Goal: Task Accomplishment & Management: Manage account settings

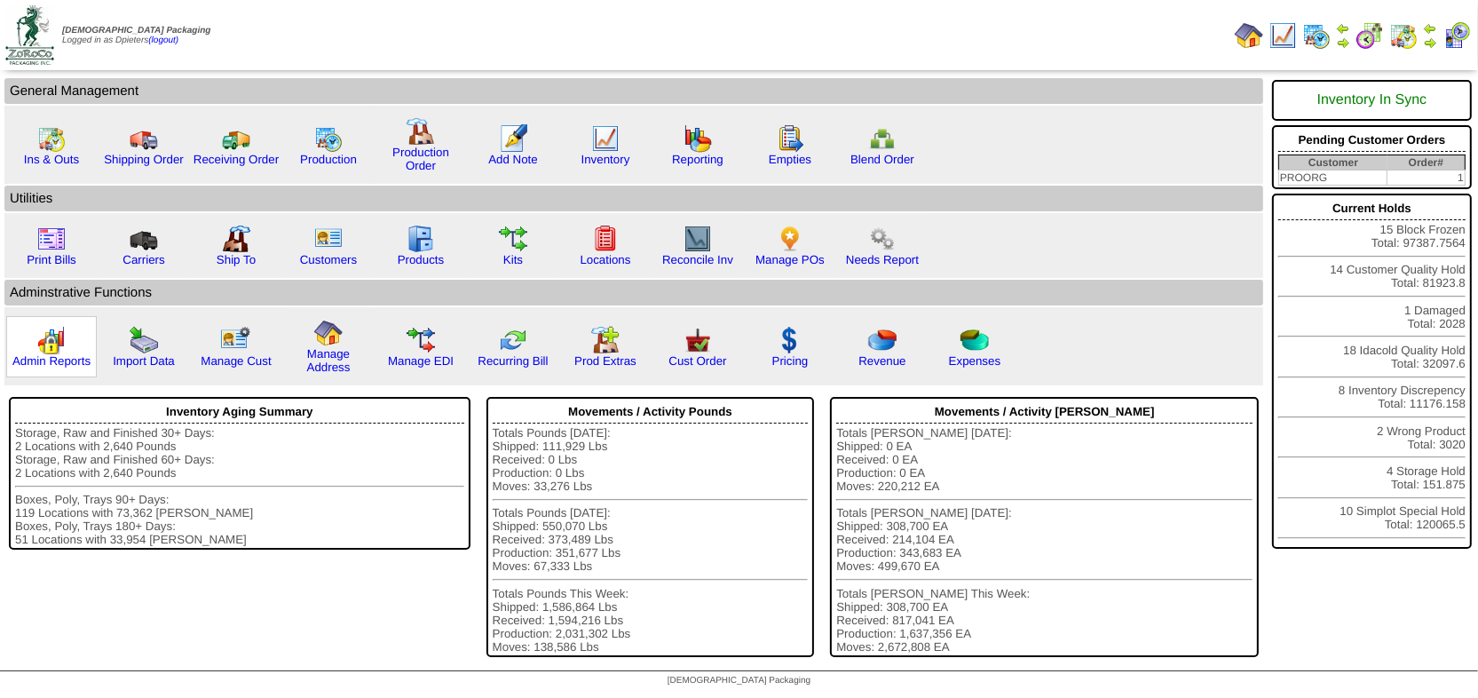
click at [44, 341] on img at bounding box center [51, 340] width 28 height 28
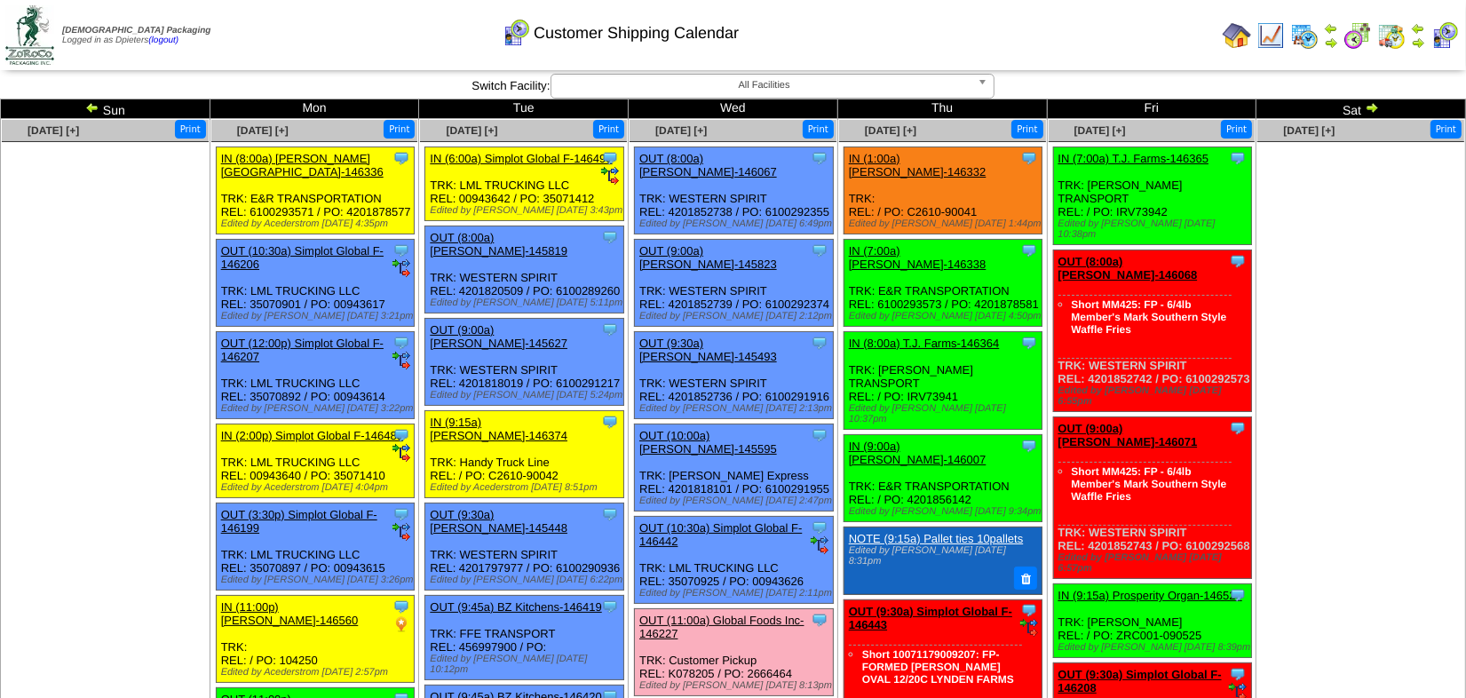
click at [1307, 297] on ul at bounding box center [1360, 275] width 207 height 266
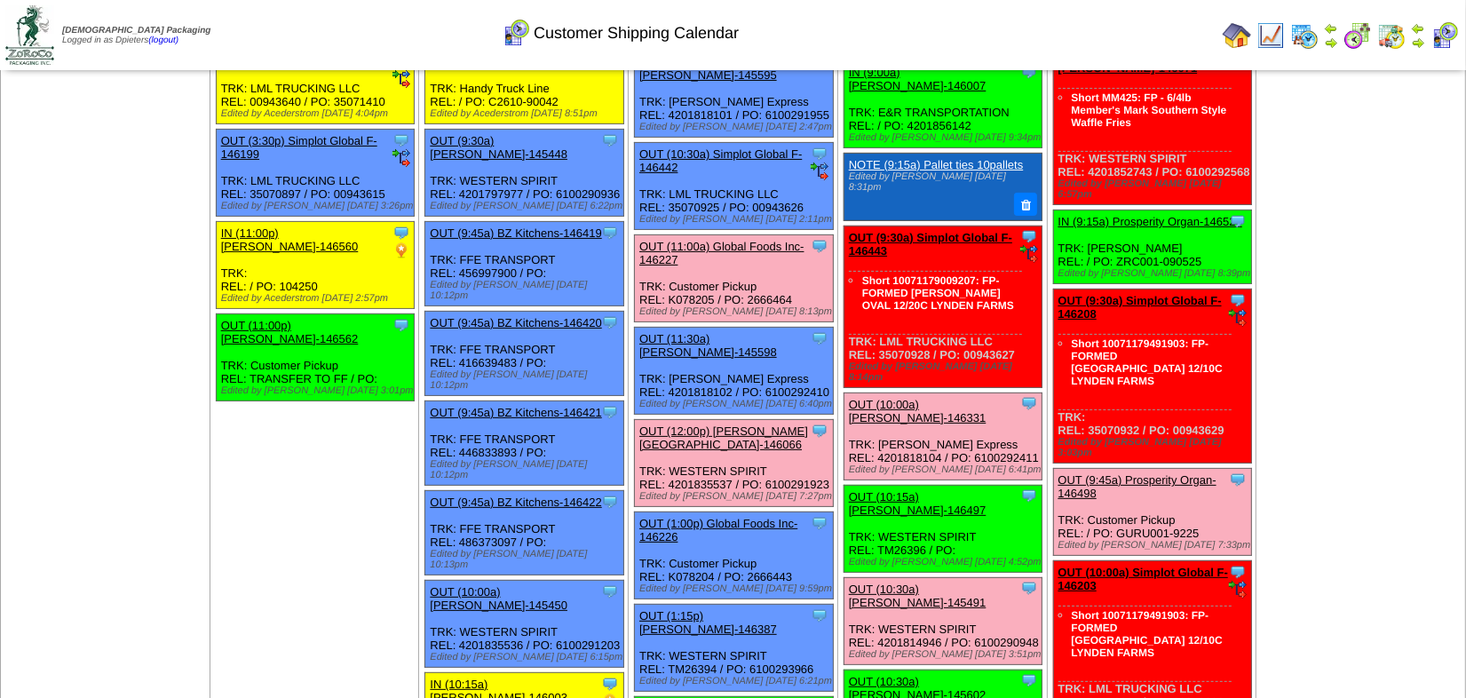
scroll to position [3225, 0]
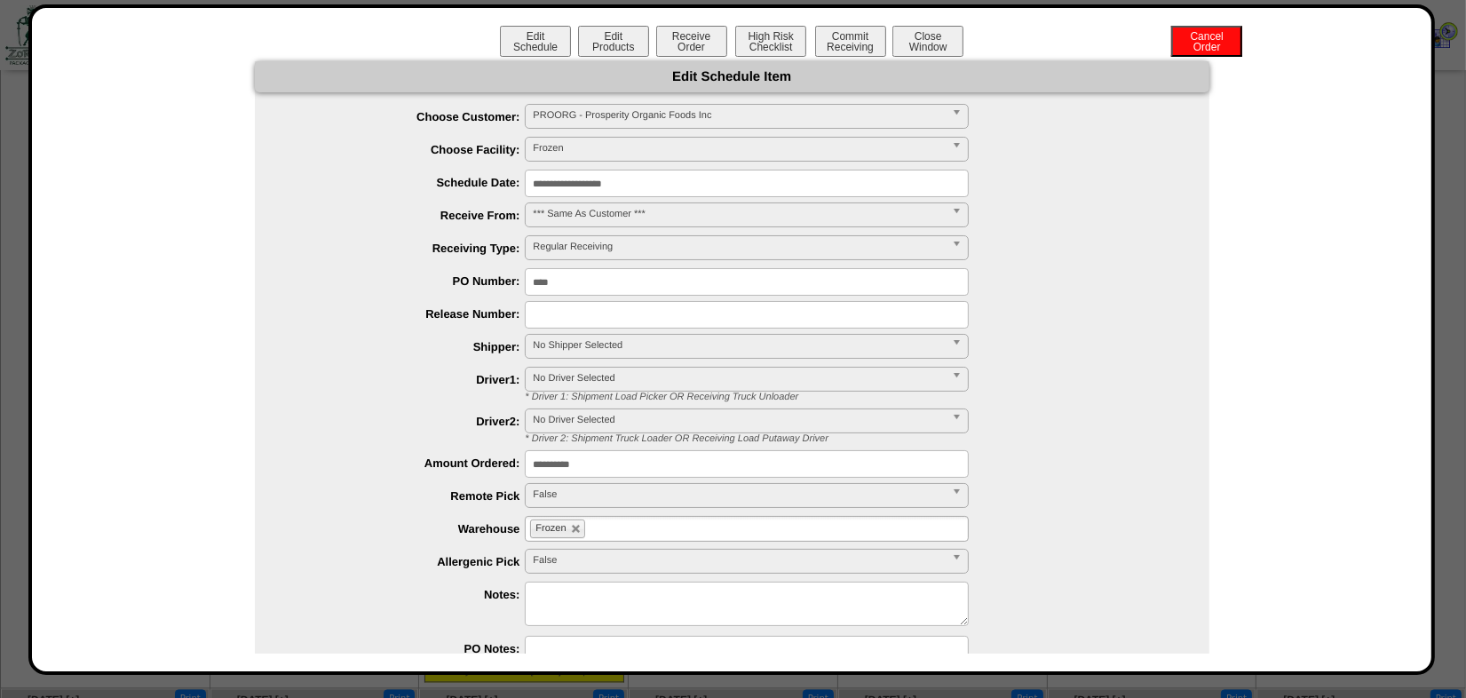
click at [560, 174] on input "**********" at bounding box center [747, 184] width 444 height 28
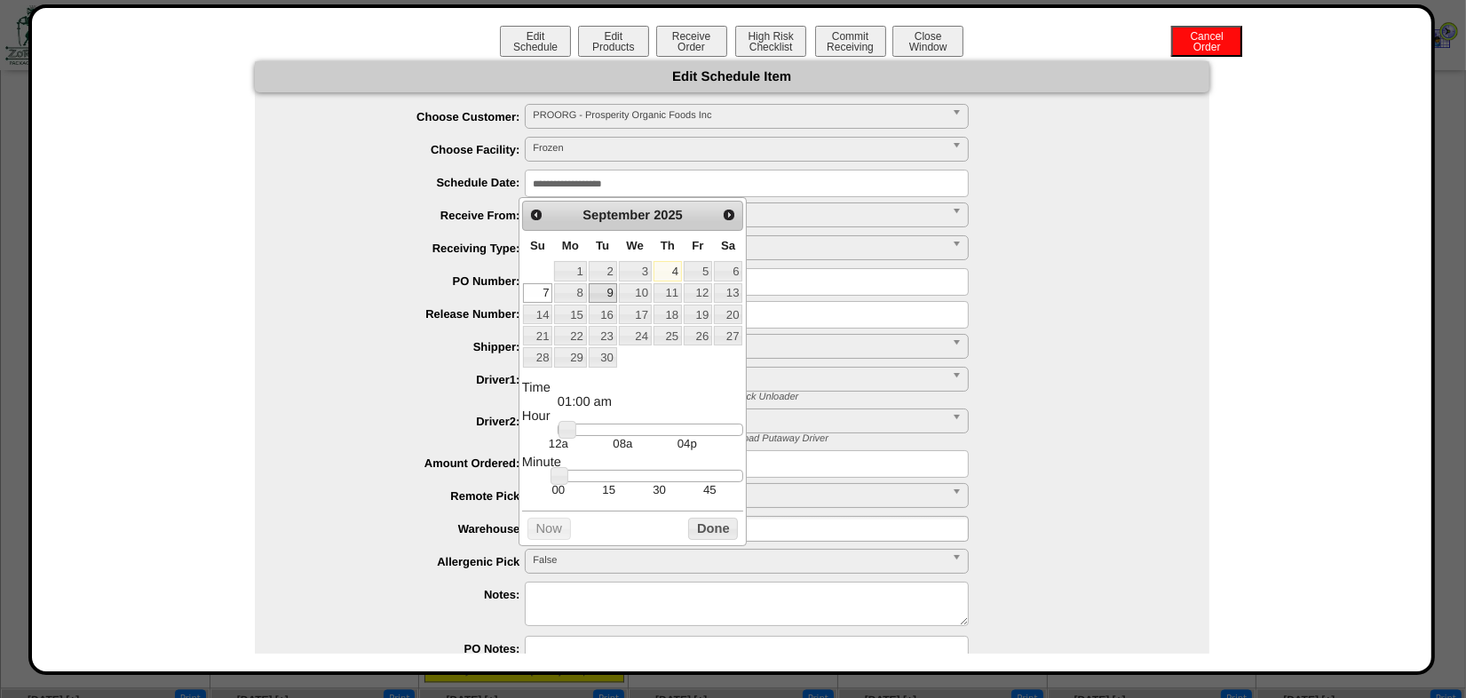
click at [606, 289] on link "9" at bounding box center [603, 293] width 28 height 20
type input "**********"
click at [702, 538] on button "Done" at bounding box center [713, 529] width 50 height 22
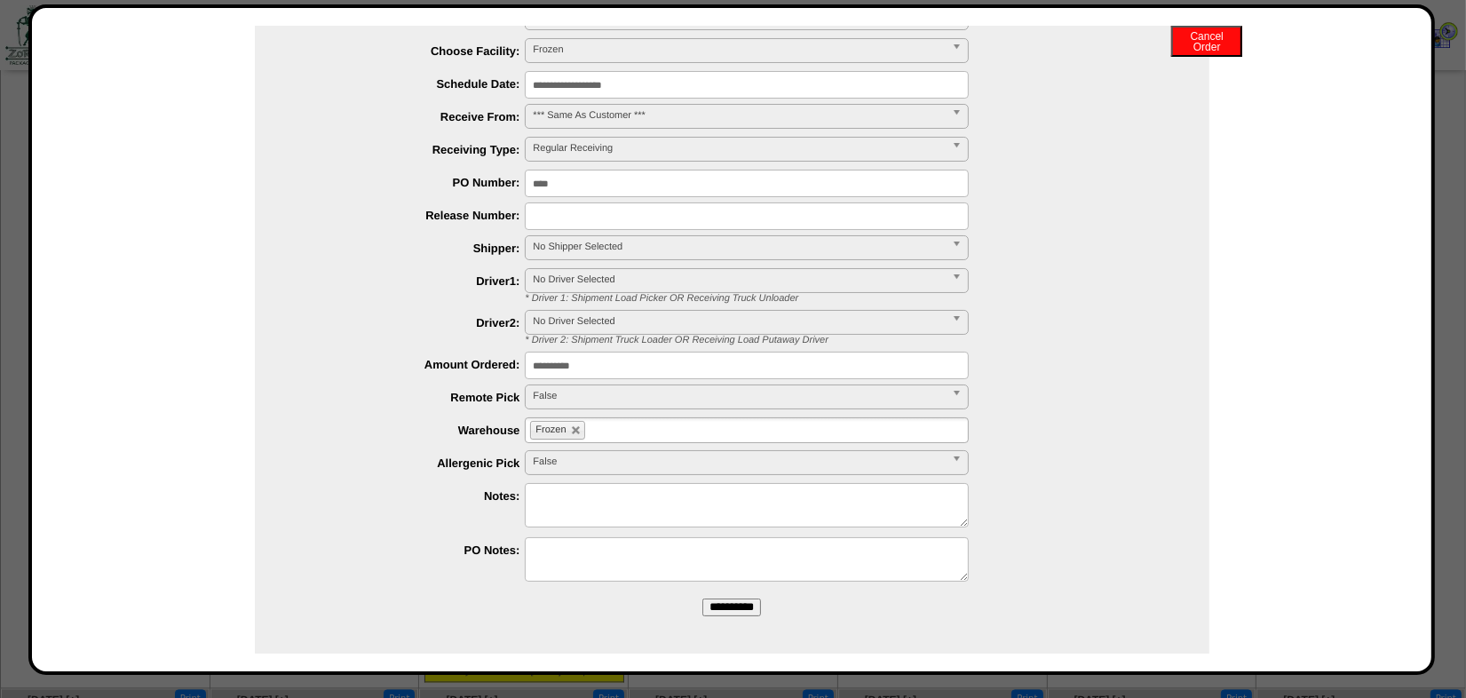
scroll to position [99, 0]
click at [702, 604] on input "**********" at bounding box center [731, 606] width 59 height 18
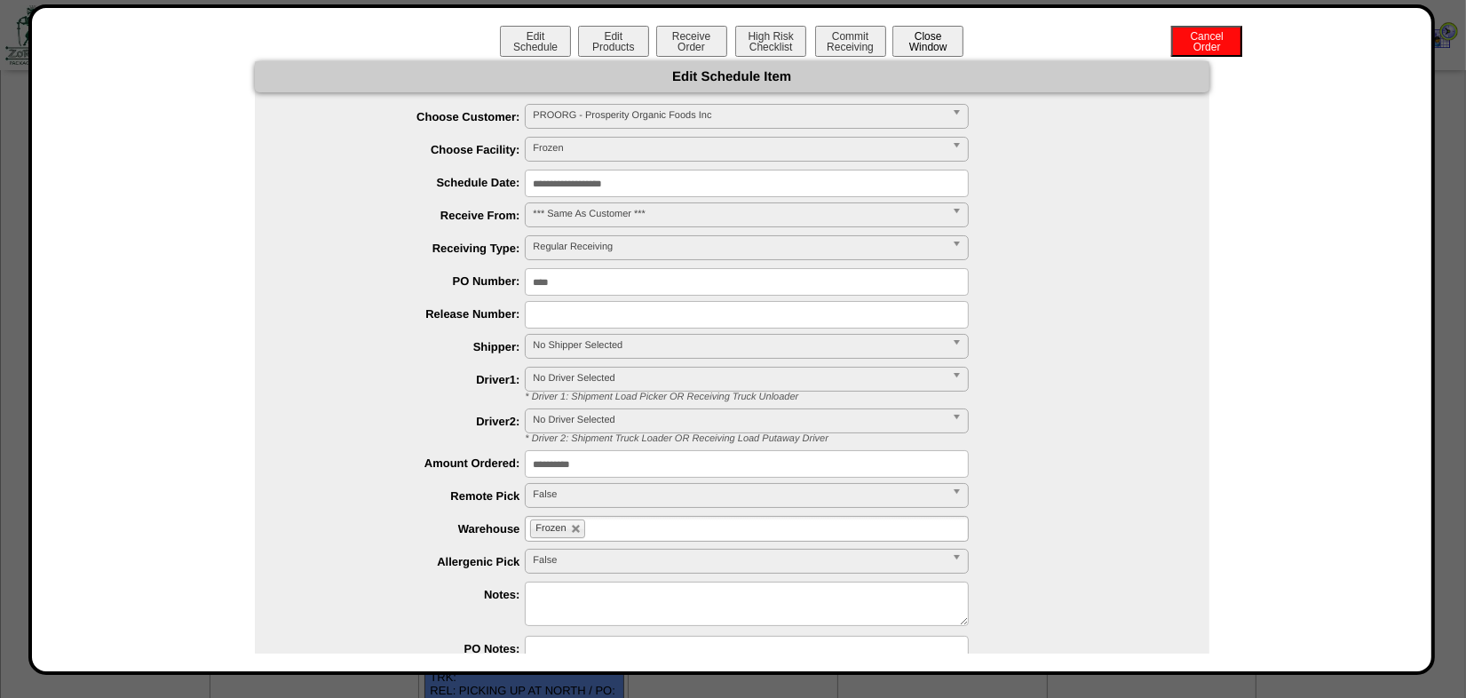
scroll to position [3064, 0]
click at [923, 45] on button "Close Window" at bounding box center [927, 41] width 71 height 31
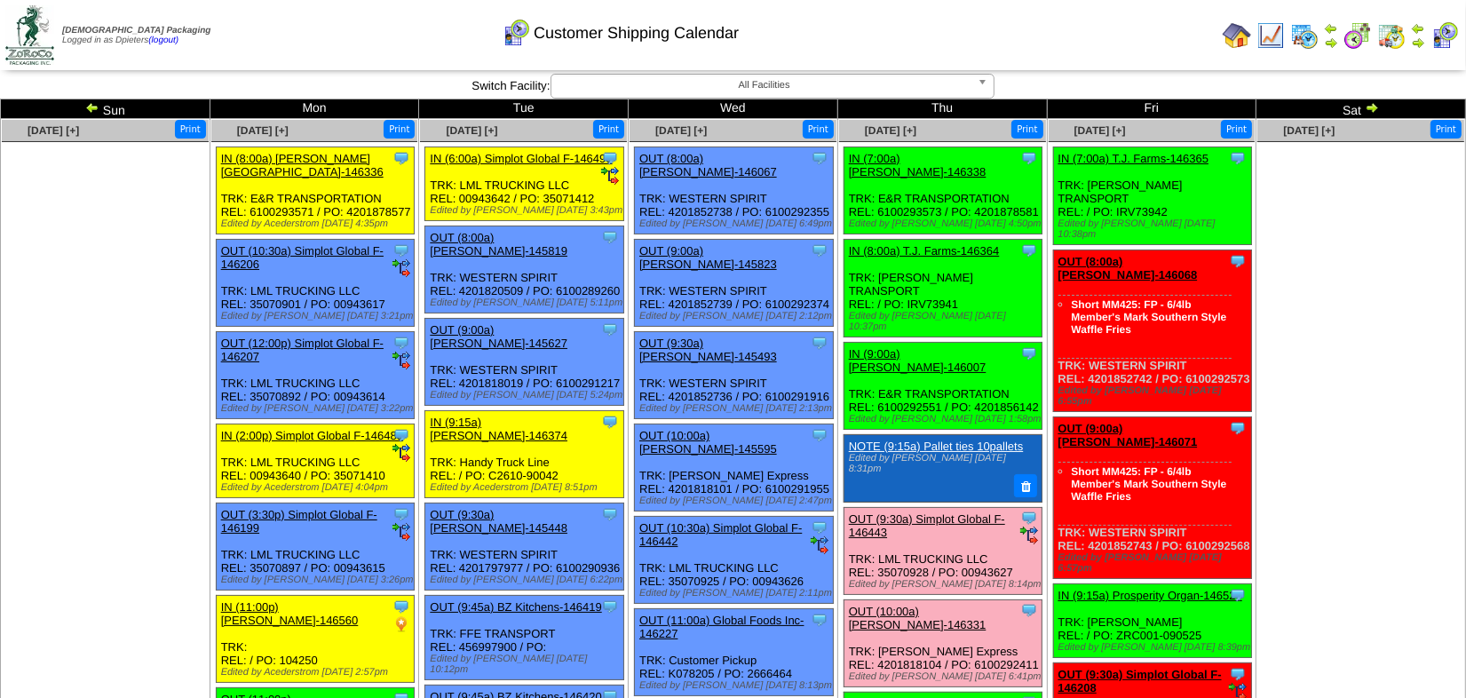
click at [124, 374] on ul at bounding box center [105, 275] width 207 height 266
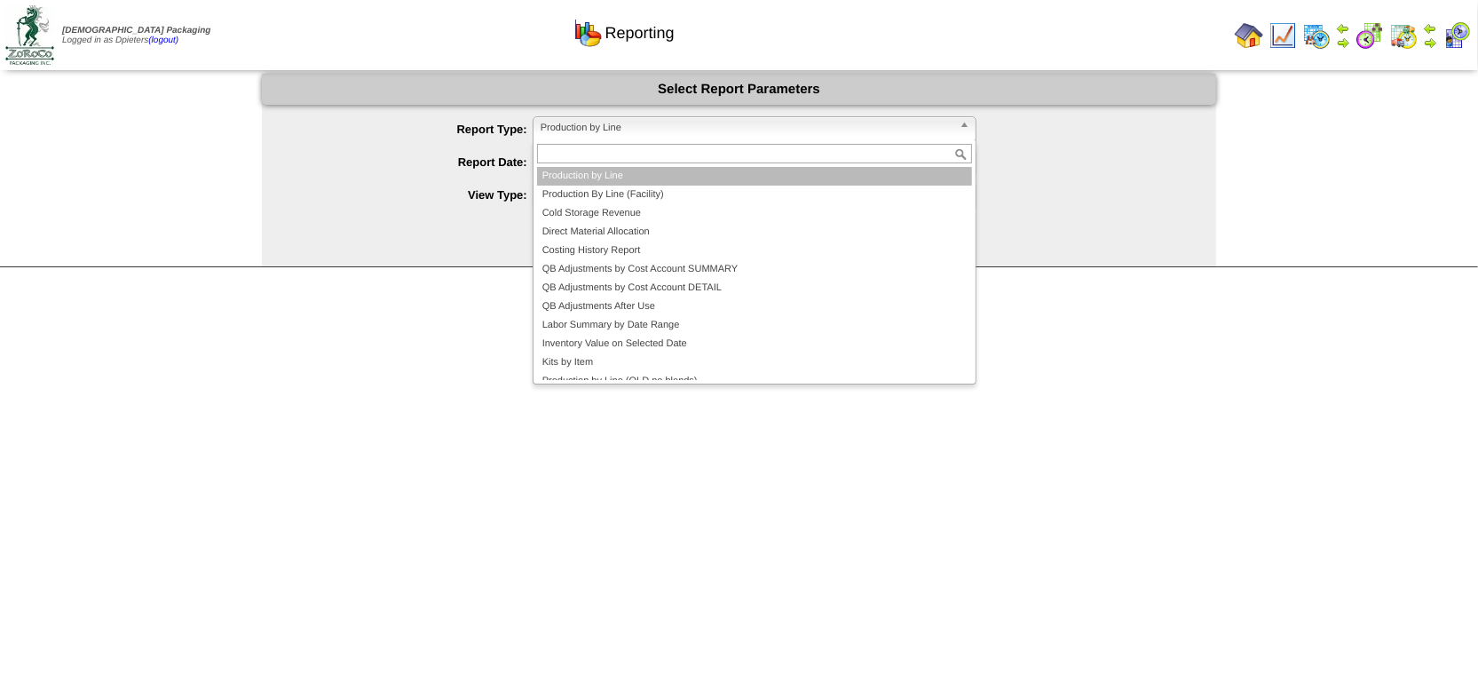
click at [606, 127] on span "Production by Line" at bounding box center [747, 127] width 412 height 21
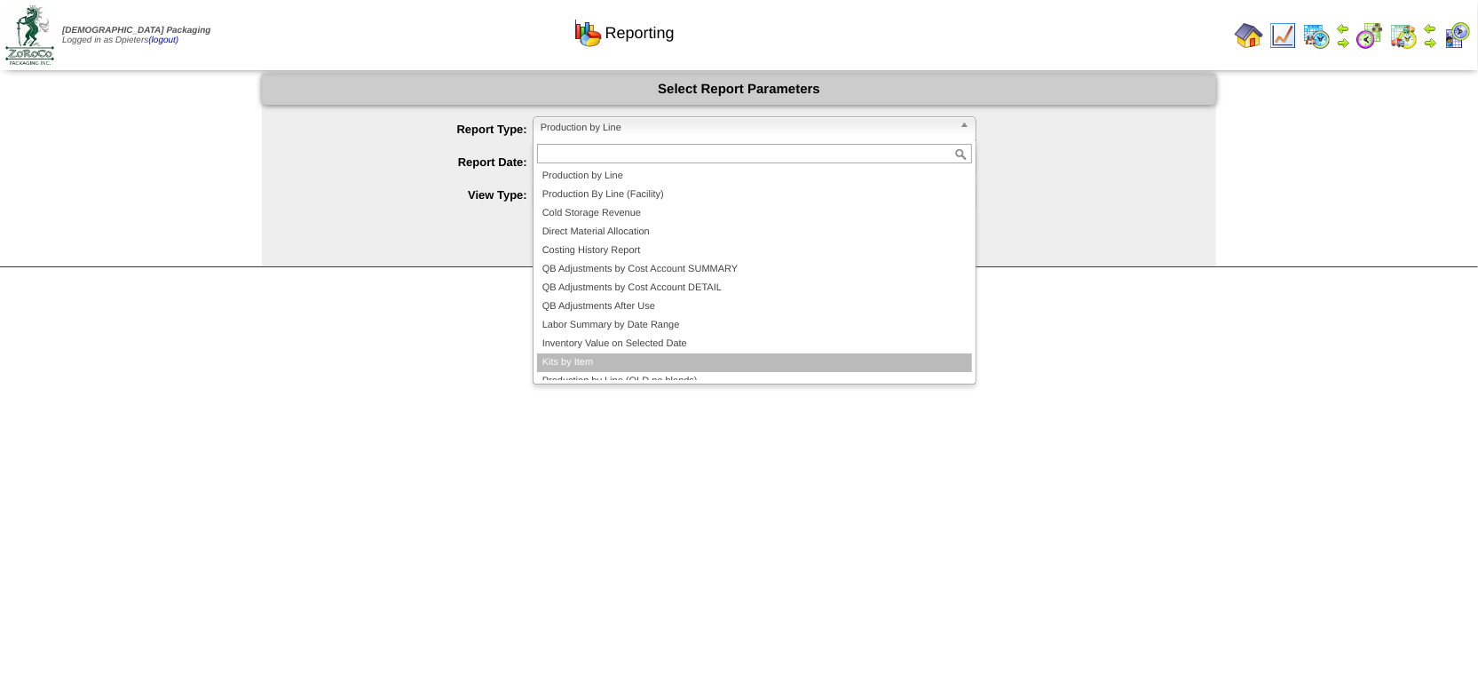
click at [636, 363] on li "Kits by Item" at bounding box center [754, 362] width 435 height 19
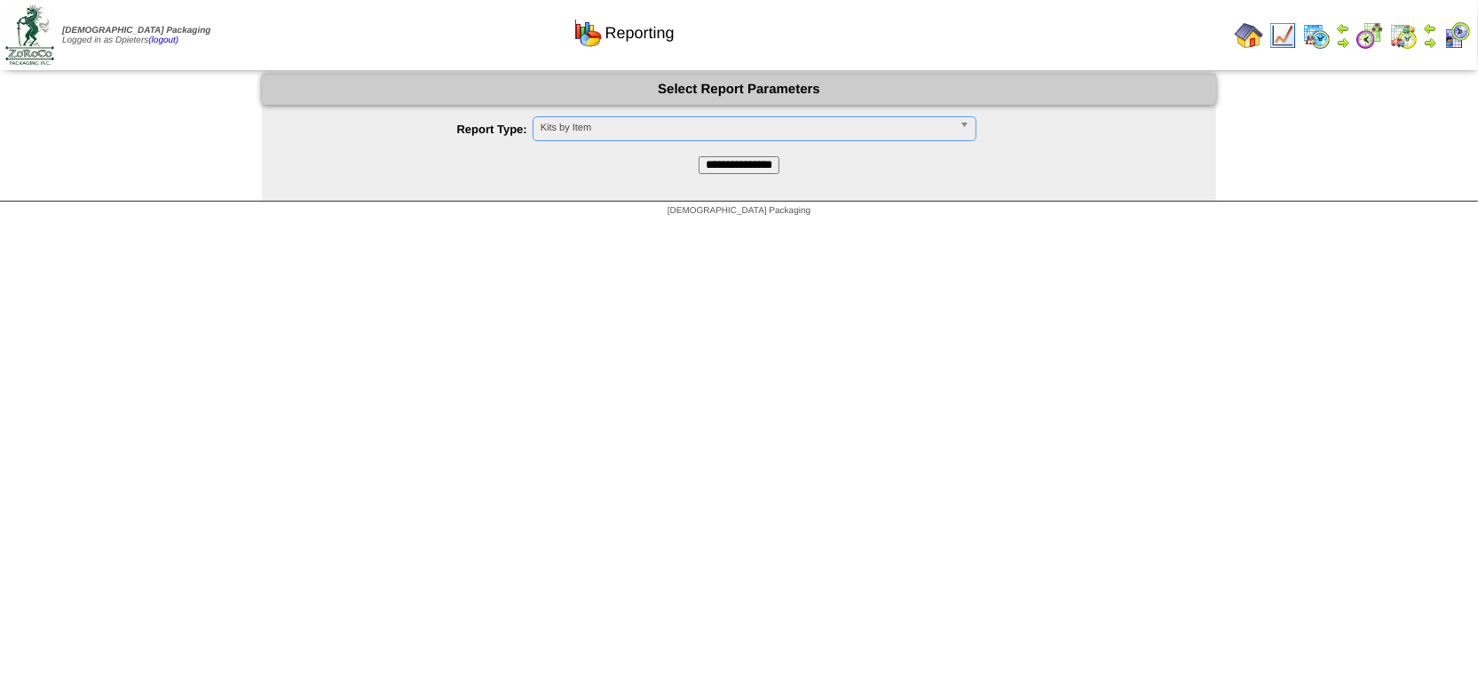
click at [731, 162] on input "**********" at bounding box center [739, 165] width 81 height 18
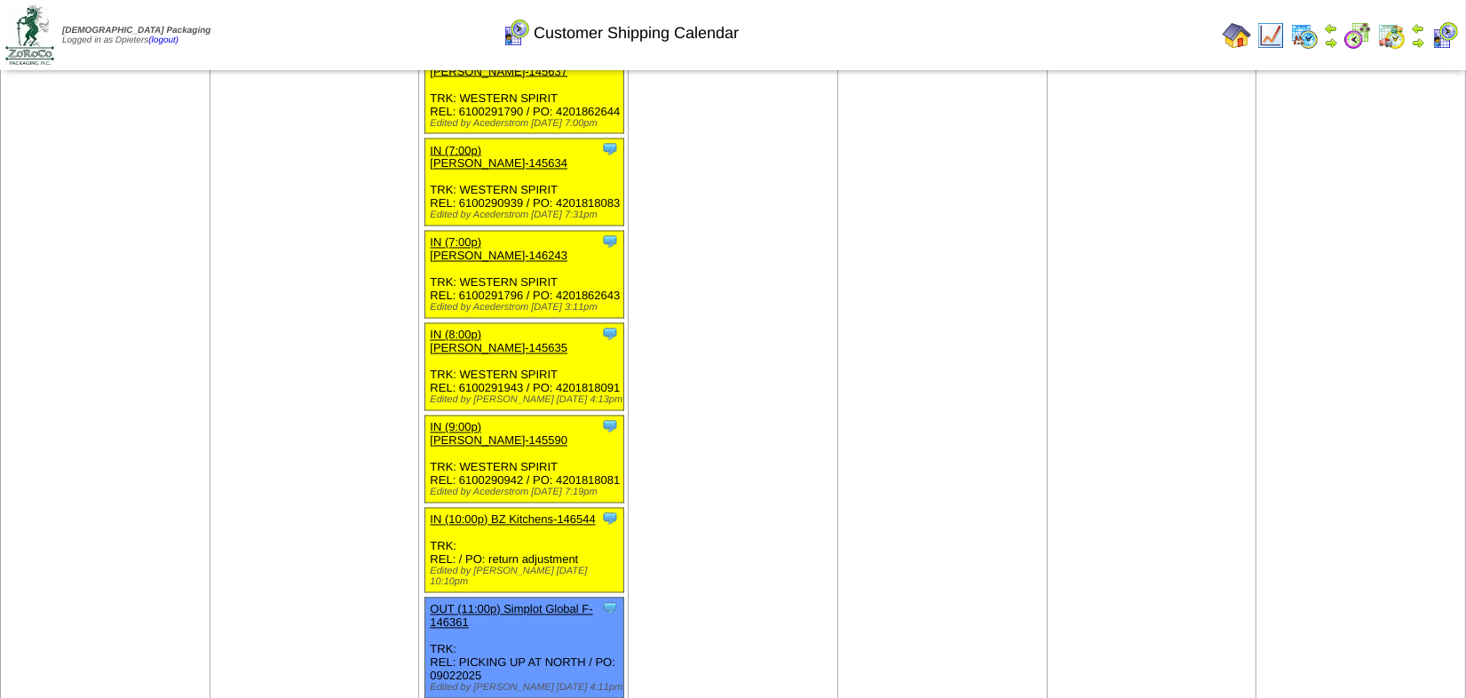
scroll to position [3147, 0]
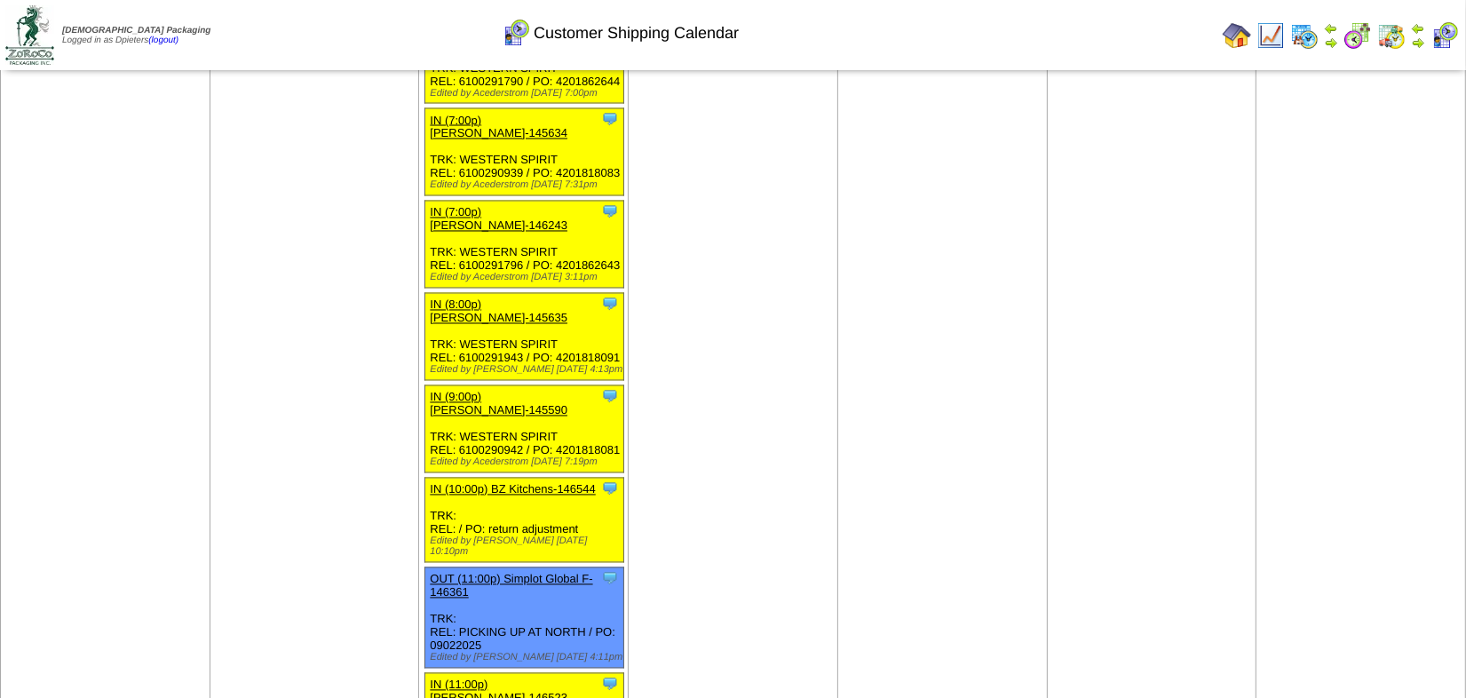
copy div "000007"
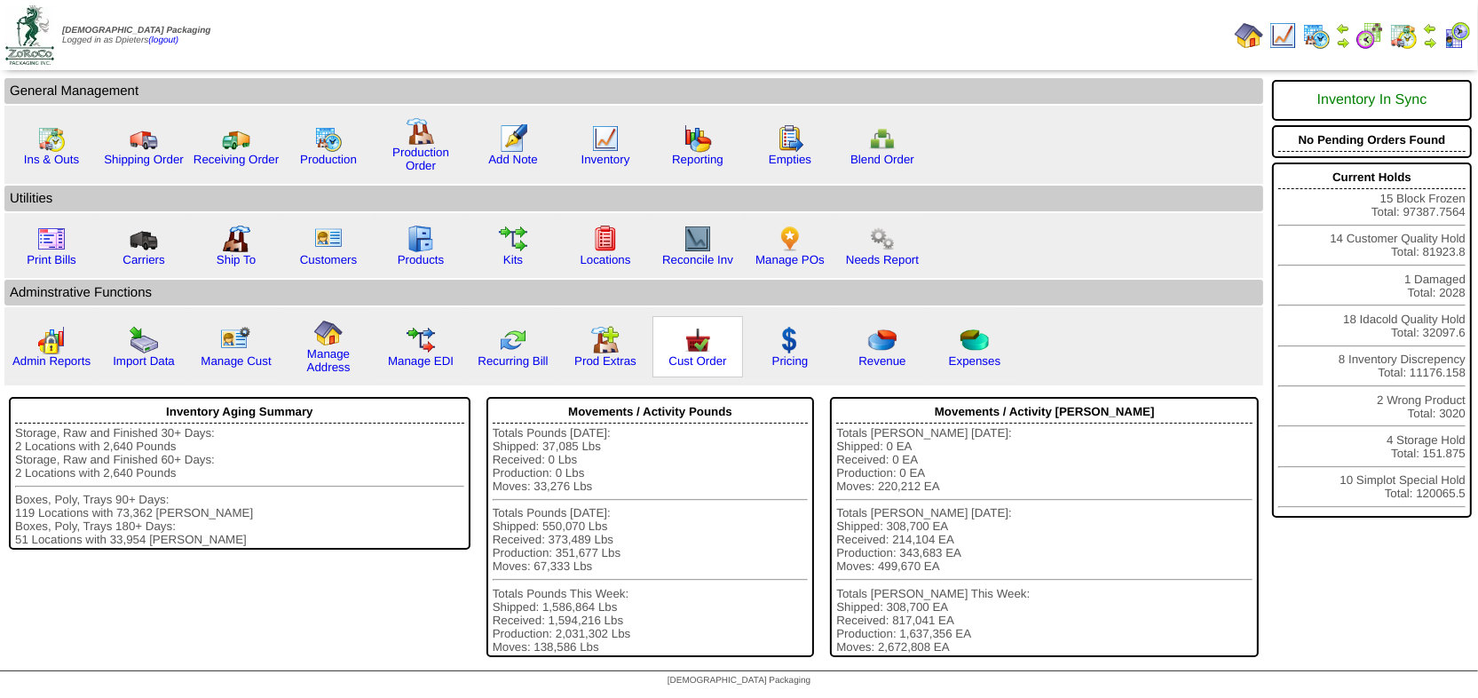
click at [705, 347] on img at bounding box center [698, 340] width 28 height 28
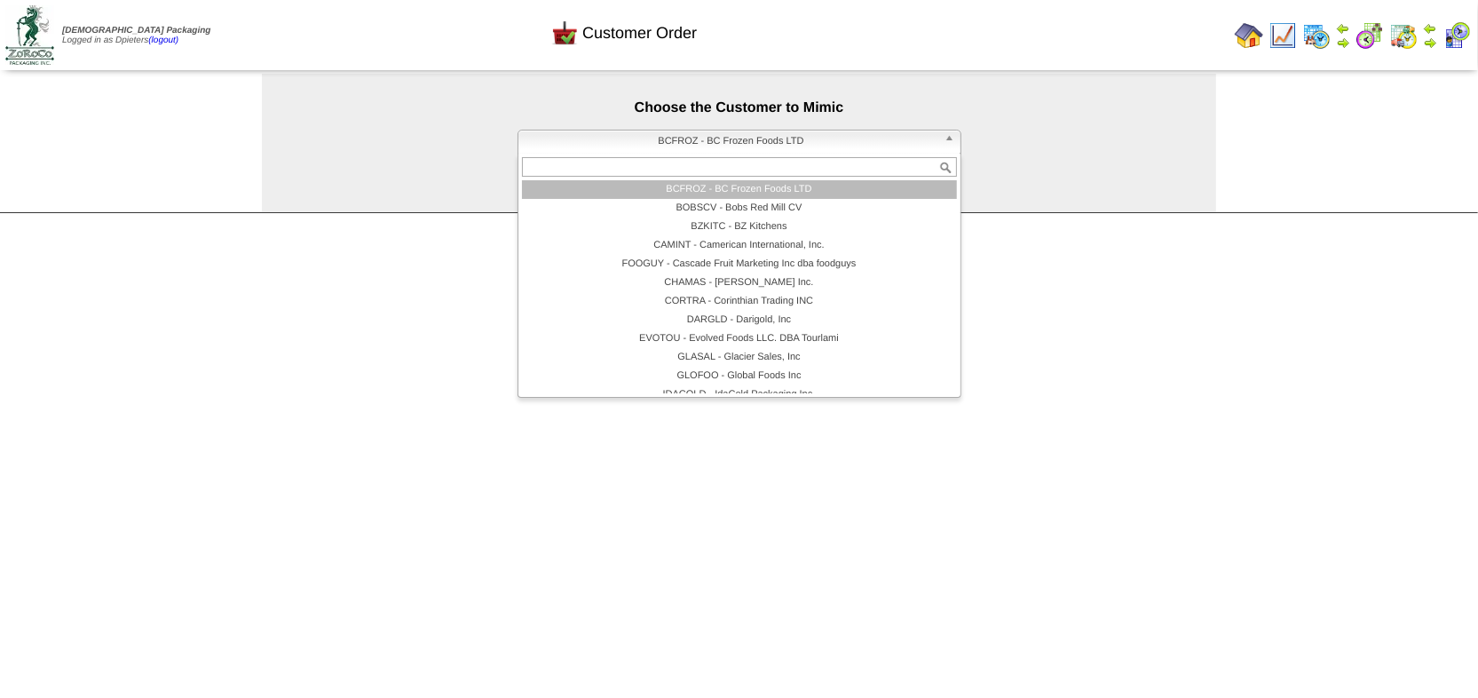
click at [706, 142] on span "BCFROZ - BC Frozen Foods LTD" at bounding box center [732, 141] width 412 height 21
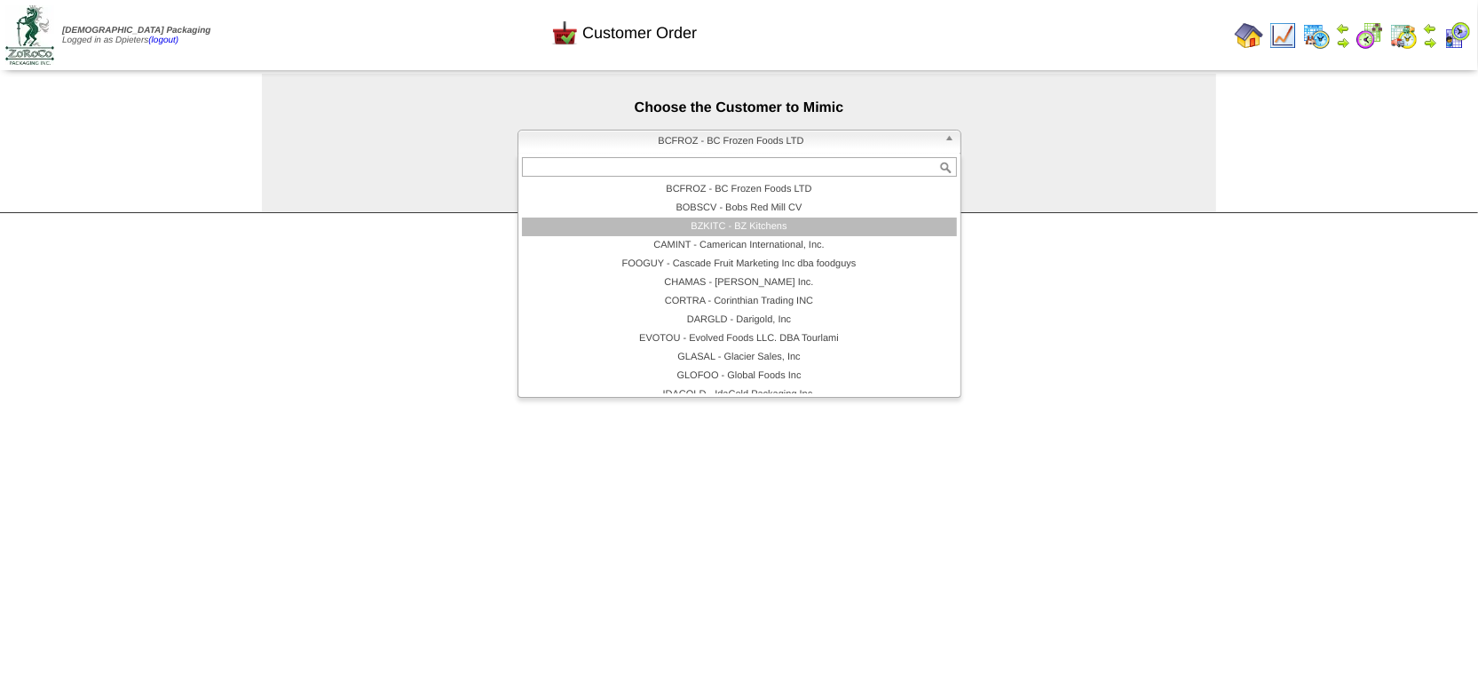
click at [706, 223] on li "BZKITC - BZ Kitchens" at bounding box center [739, 227] width 435 height 19
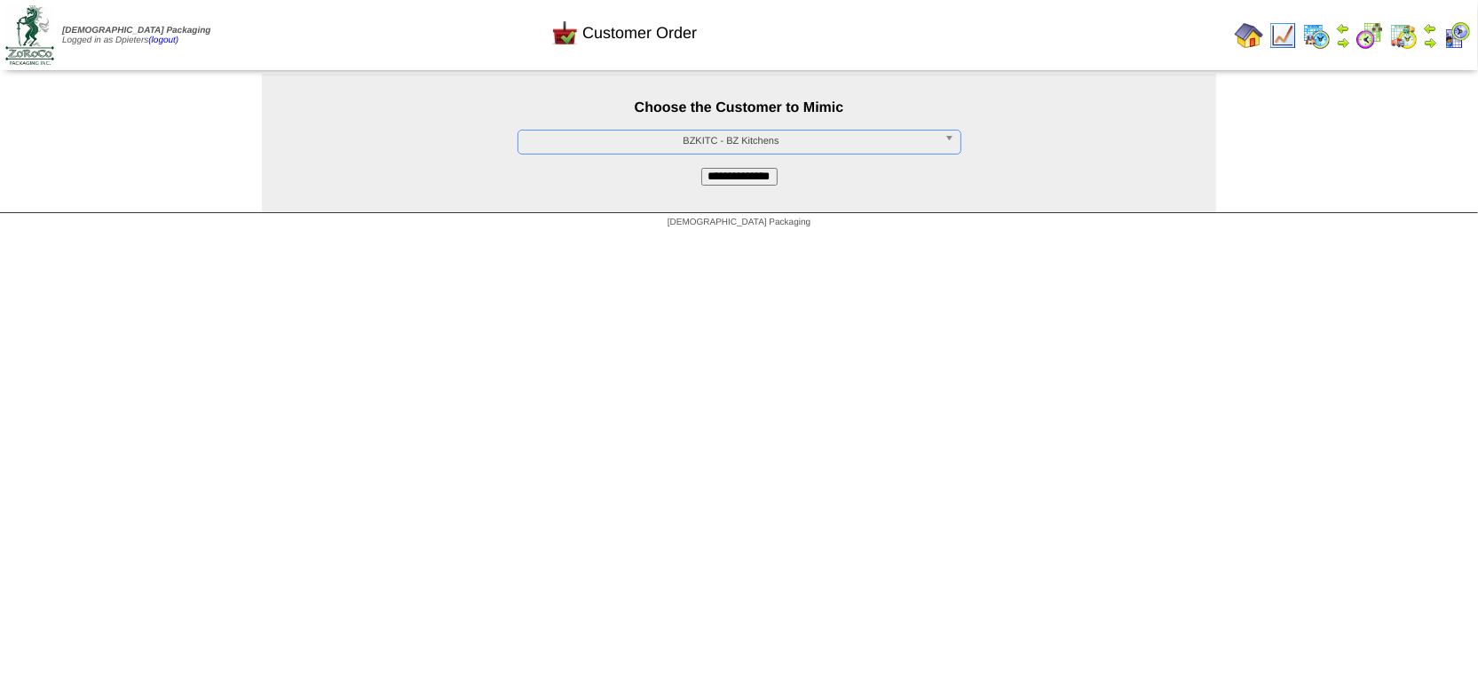
click at [715, 175] on input "**********" at bounding box center [739, 177] width 76 height 18
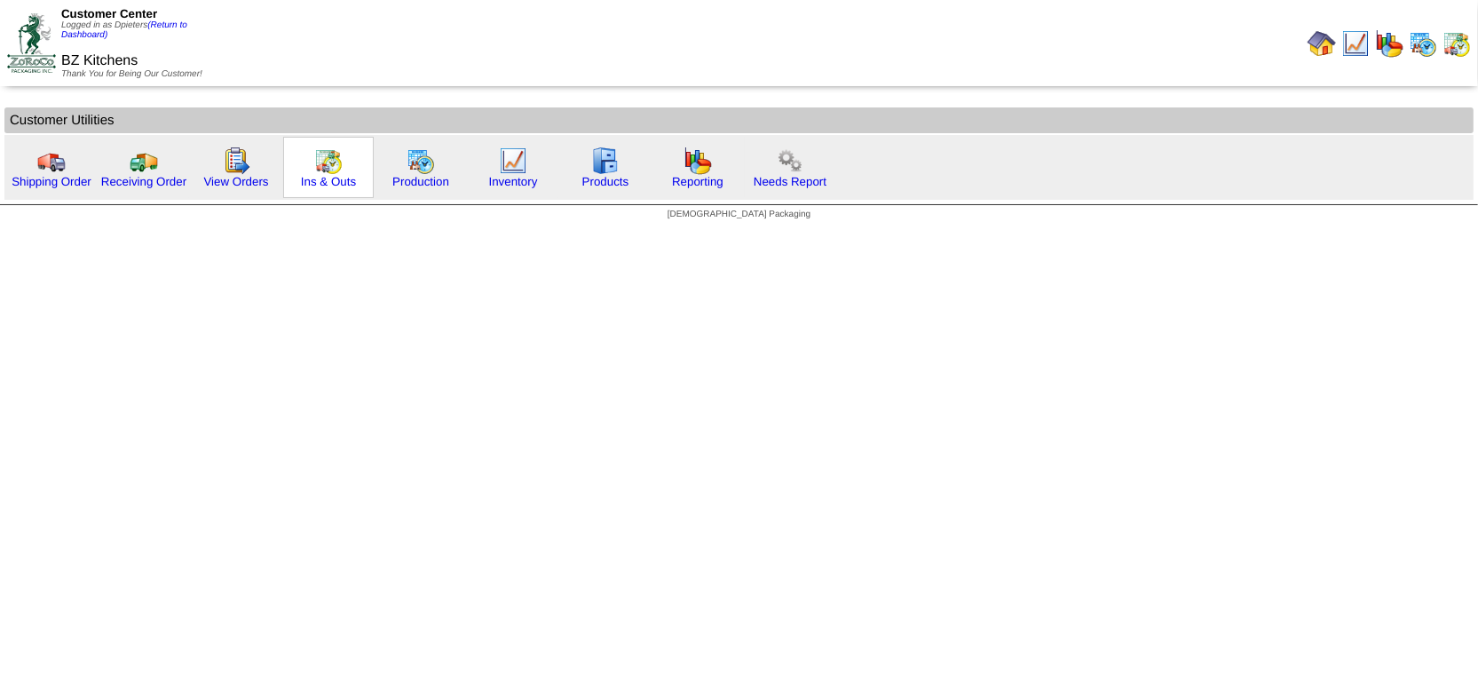
click at [320, 161] on img at bounding box center [328, 160] width 28 height 28
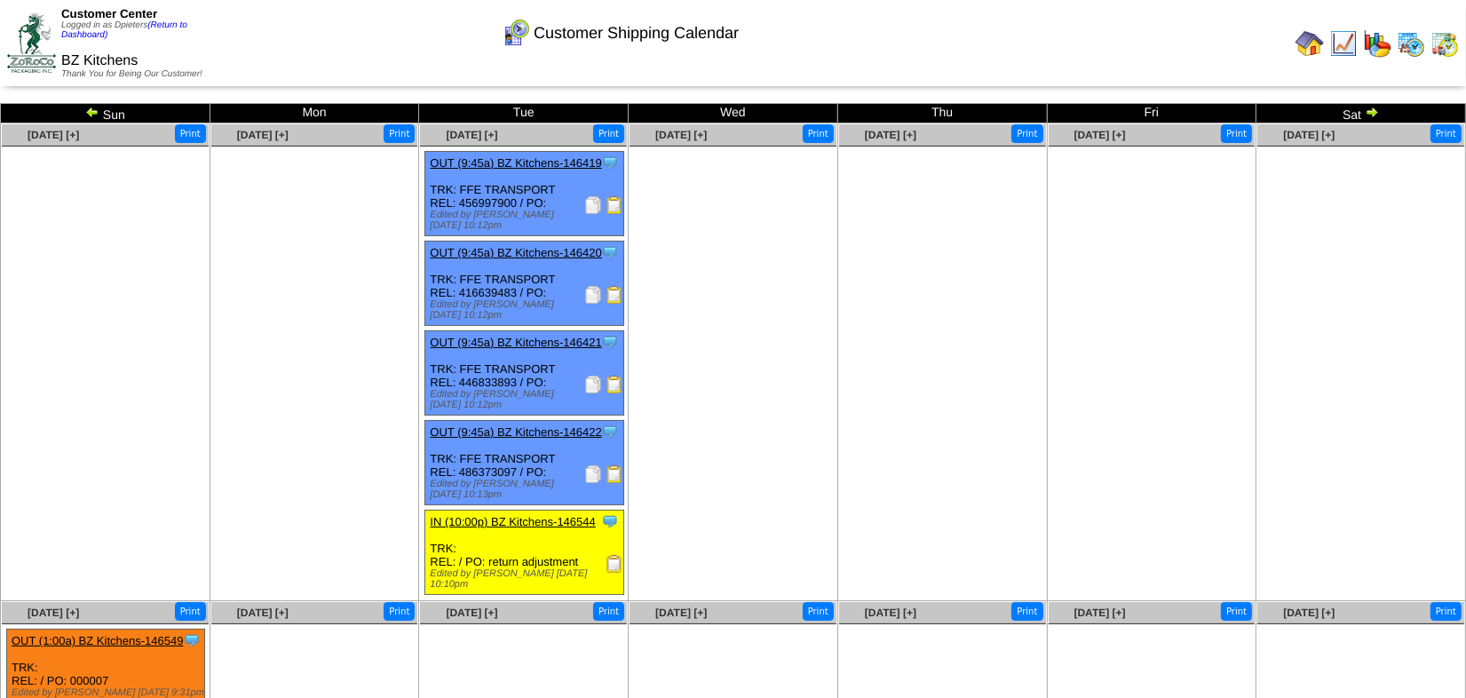
click at [96, 111] on img at bounding box center [92, 112] width 14 height 14
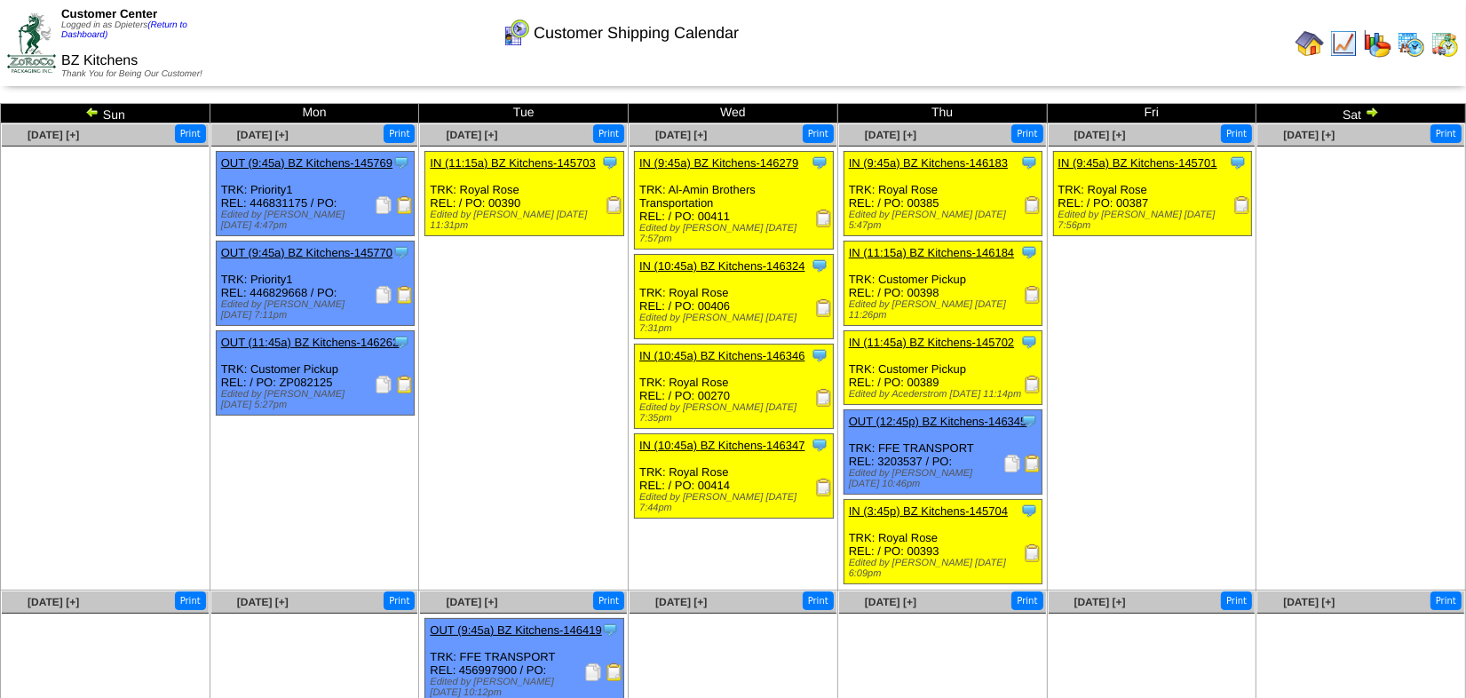
click at [95, 113] on img at bounding box center [92, 112] width 14 height 14
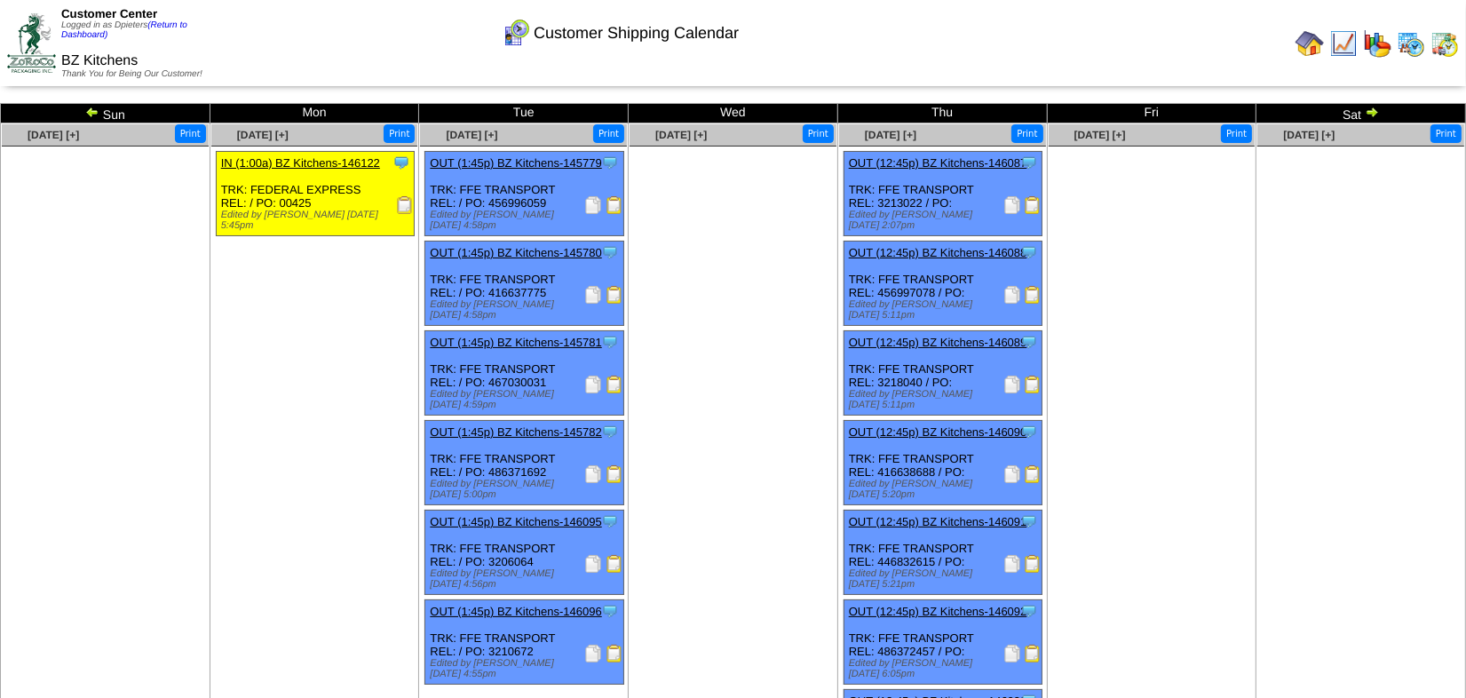
click at [91, 110] on img at bounding box center [92, 112] width 14 height 14
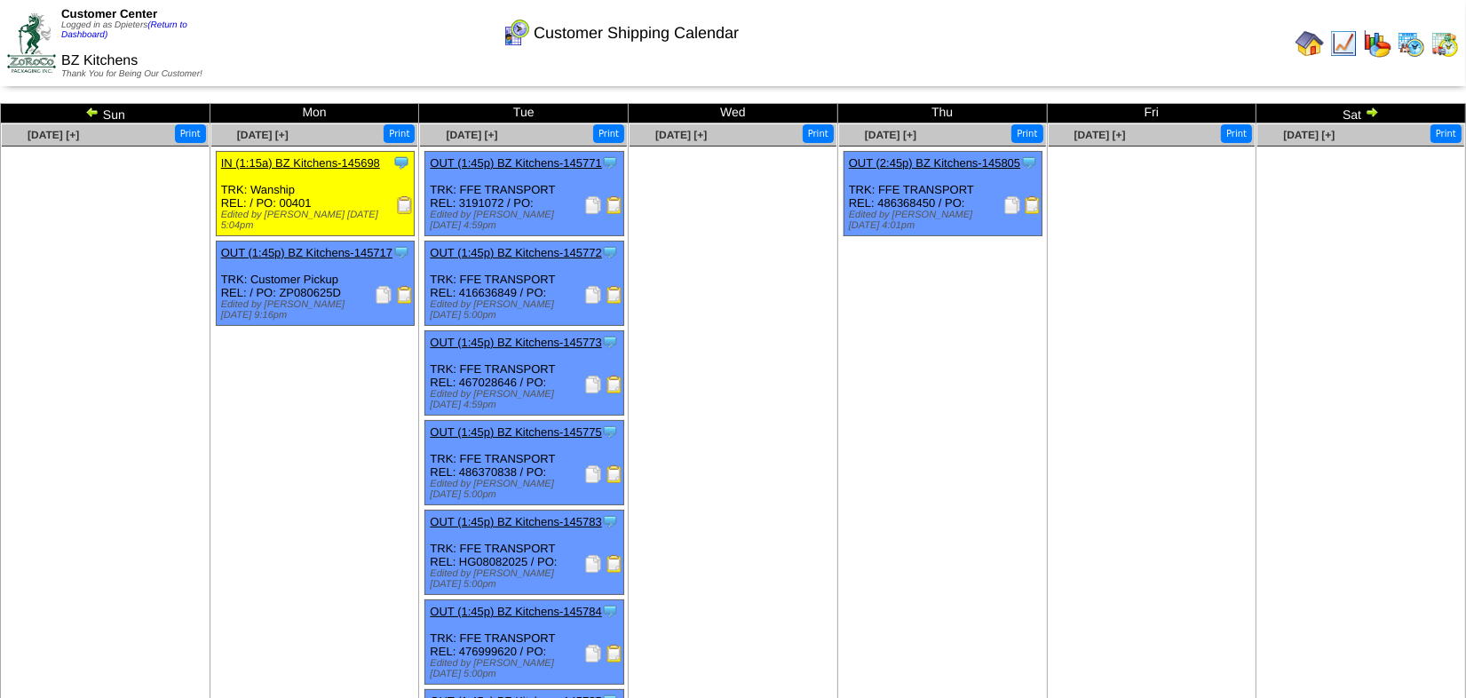
click at [1368, 115] on img at bounding box center [1372, 112] width 14 height 14
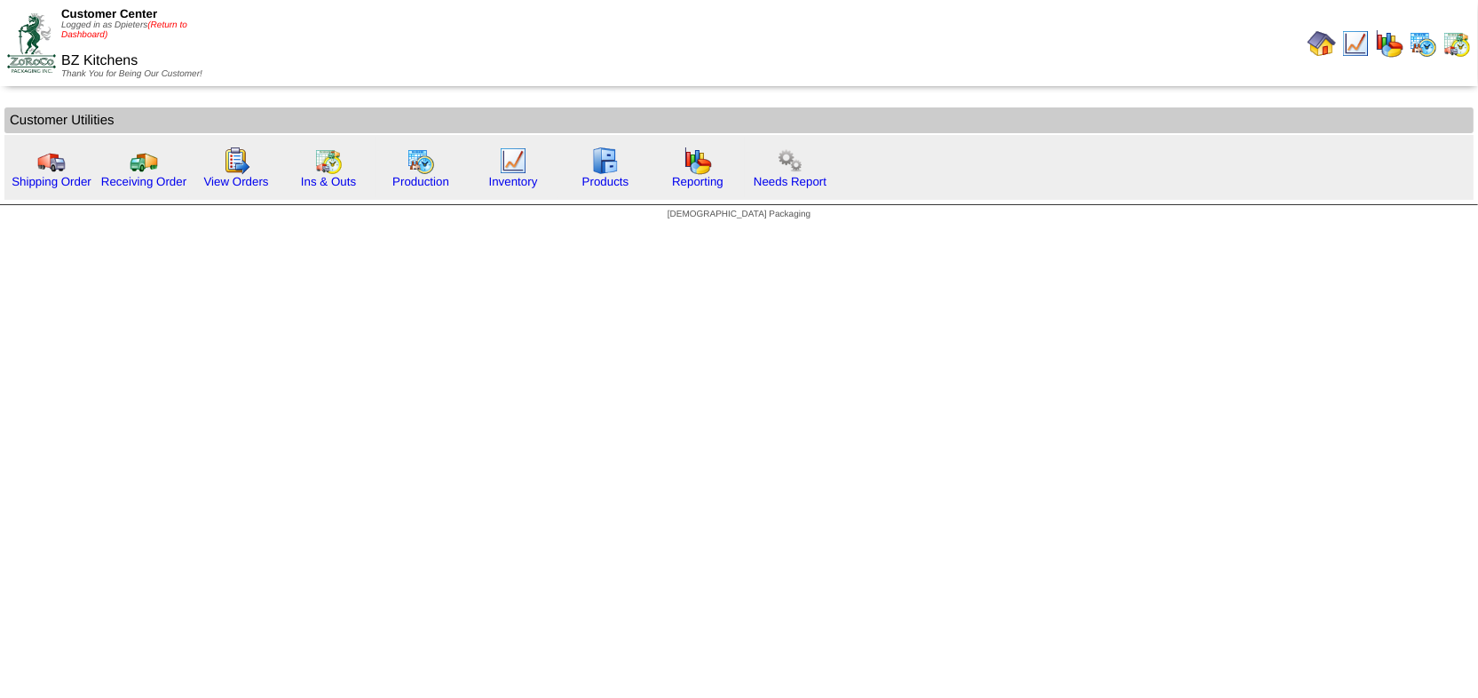
click at [182, 27] on link "(Return to Dashboard)" at bounding box center [124, 30] width 126 height 20
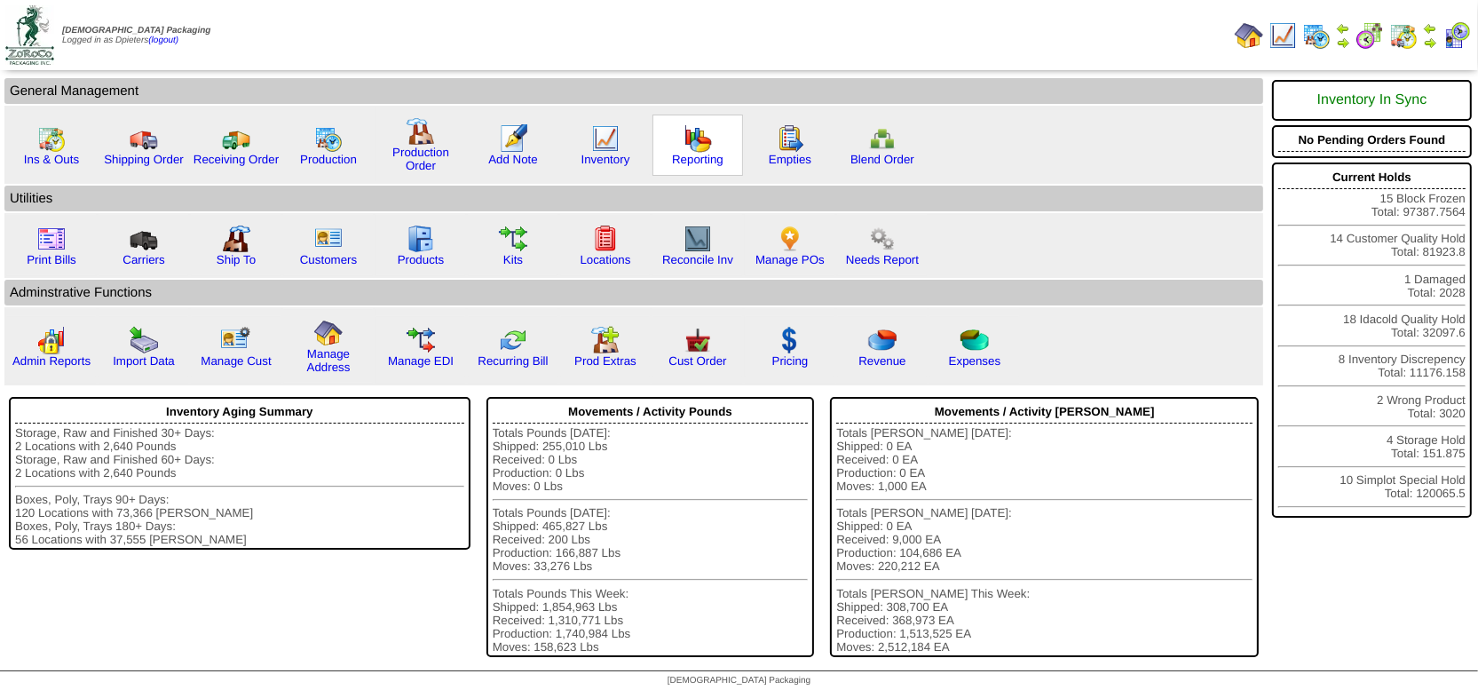
click at [684, 148] on img at bounding box center [698, 138] width 28 height 28
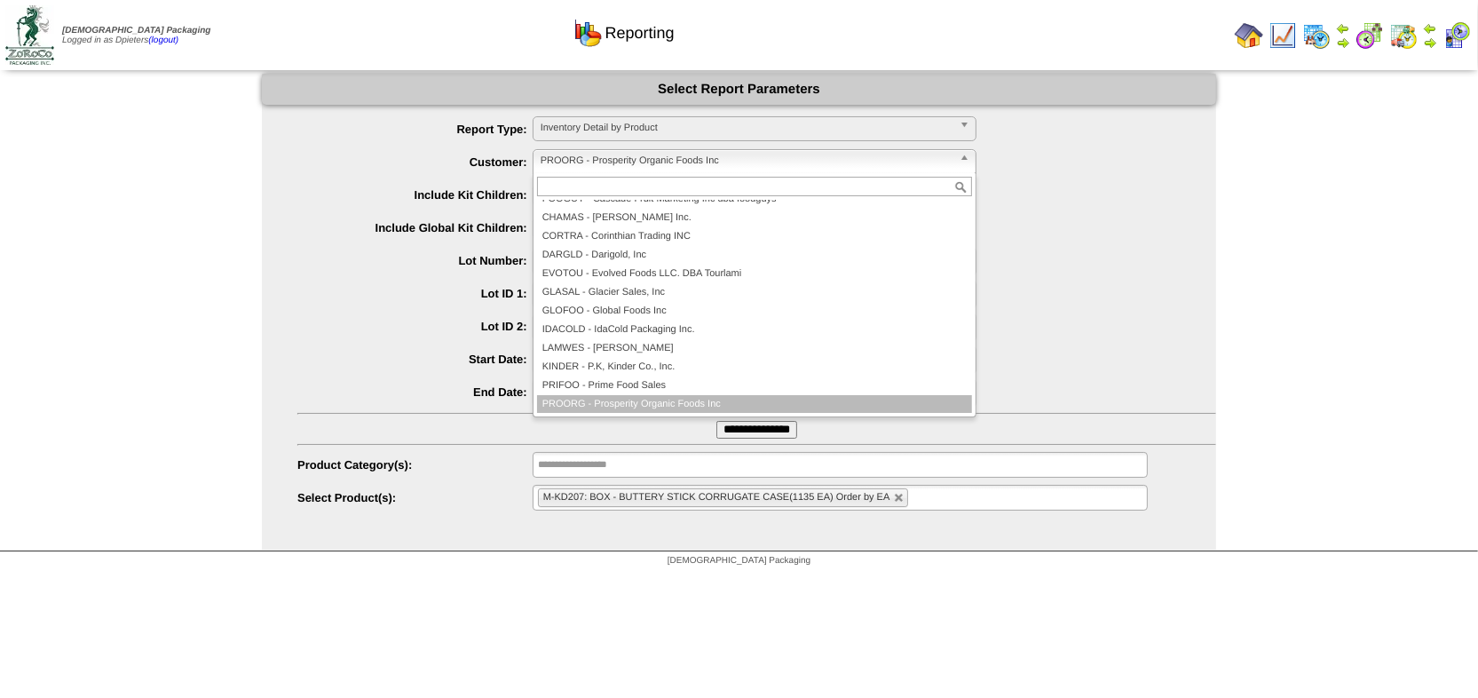
click at [623, 158] on span "PROORG - Prosperity Organic Foods Inc" at bounding box center [747, 160] width 412 height 21
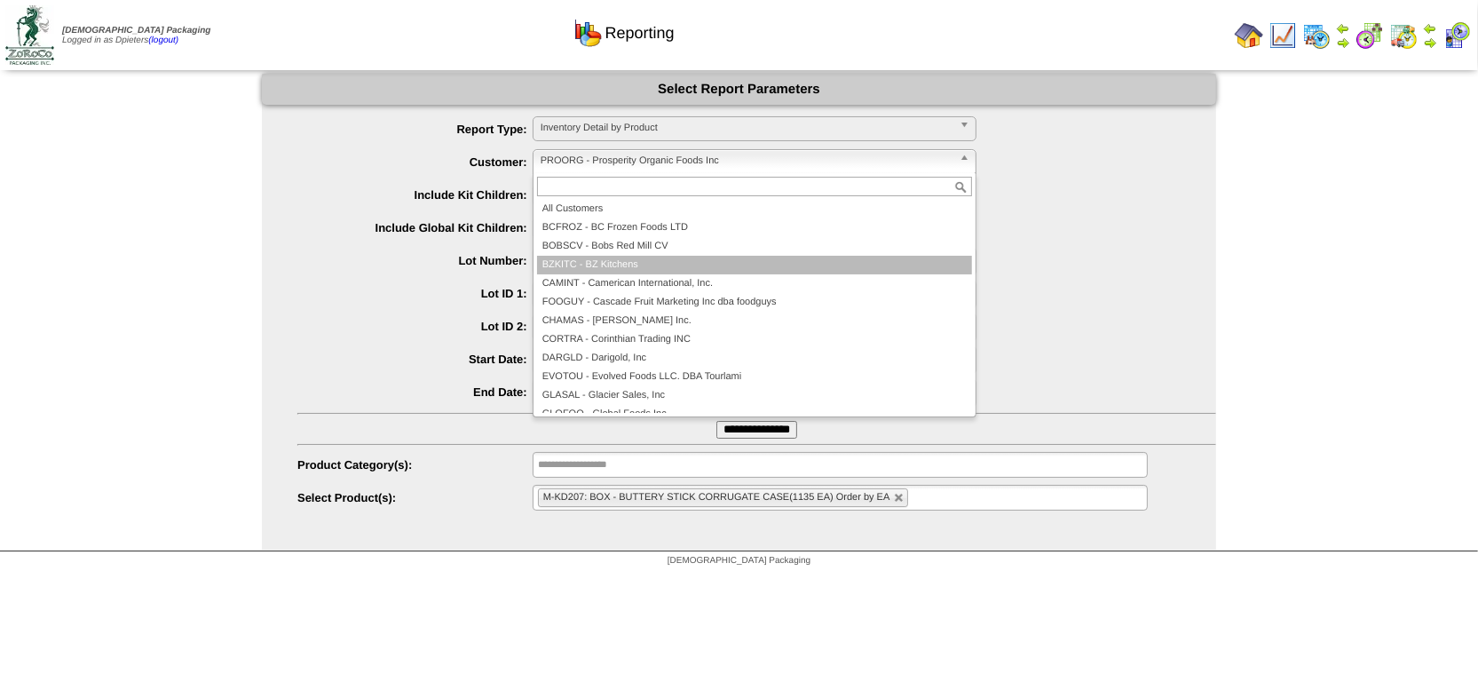
click at [631, 265] on li "BZKITC - BZ Kitchens" at bounding box center [754, 265] width 435 height 19
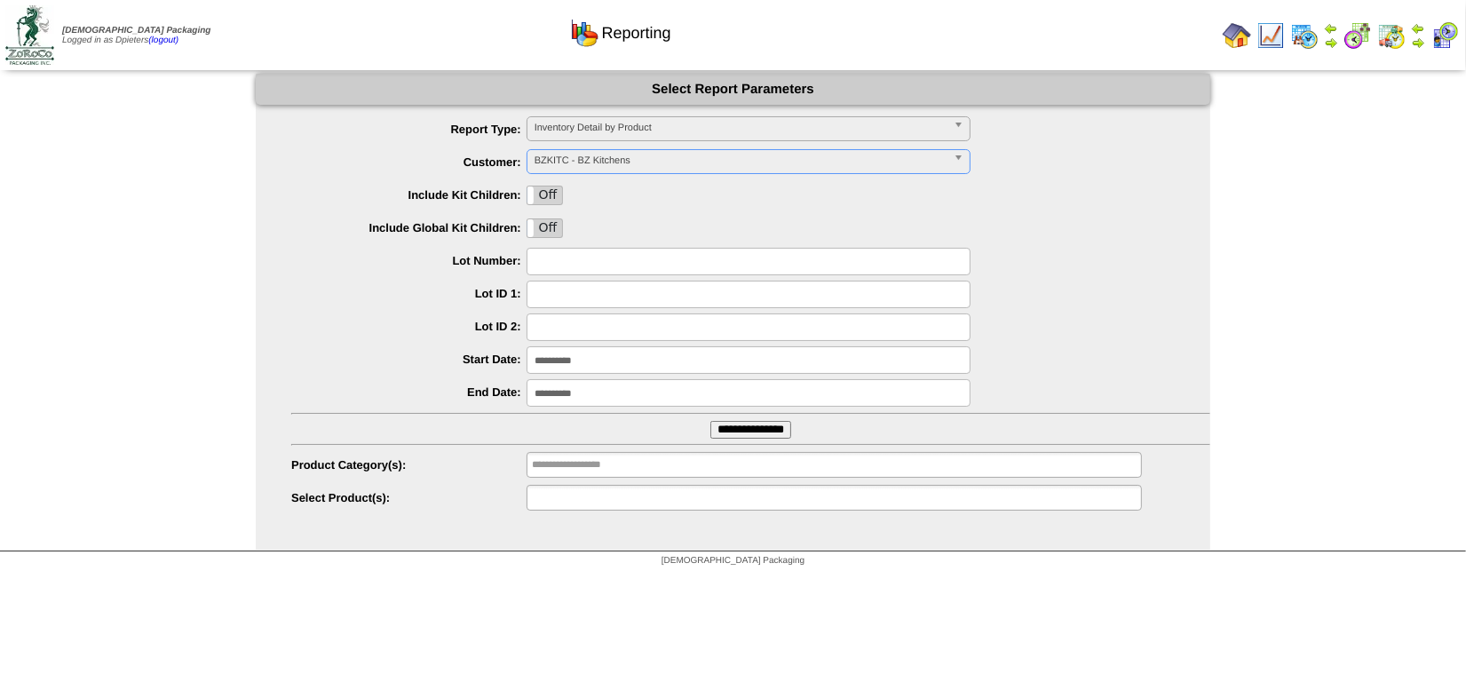
click at [604, 501] on input "text" at bounding box center [589, 498] width 114 height 22
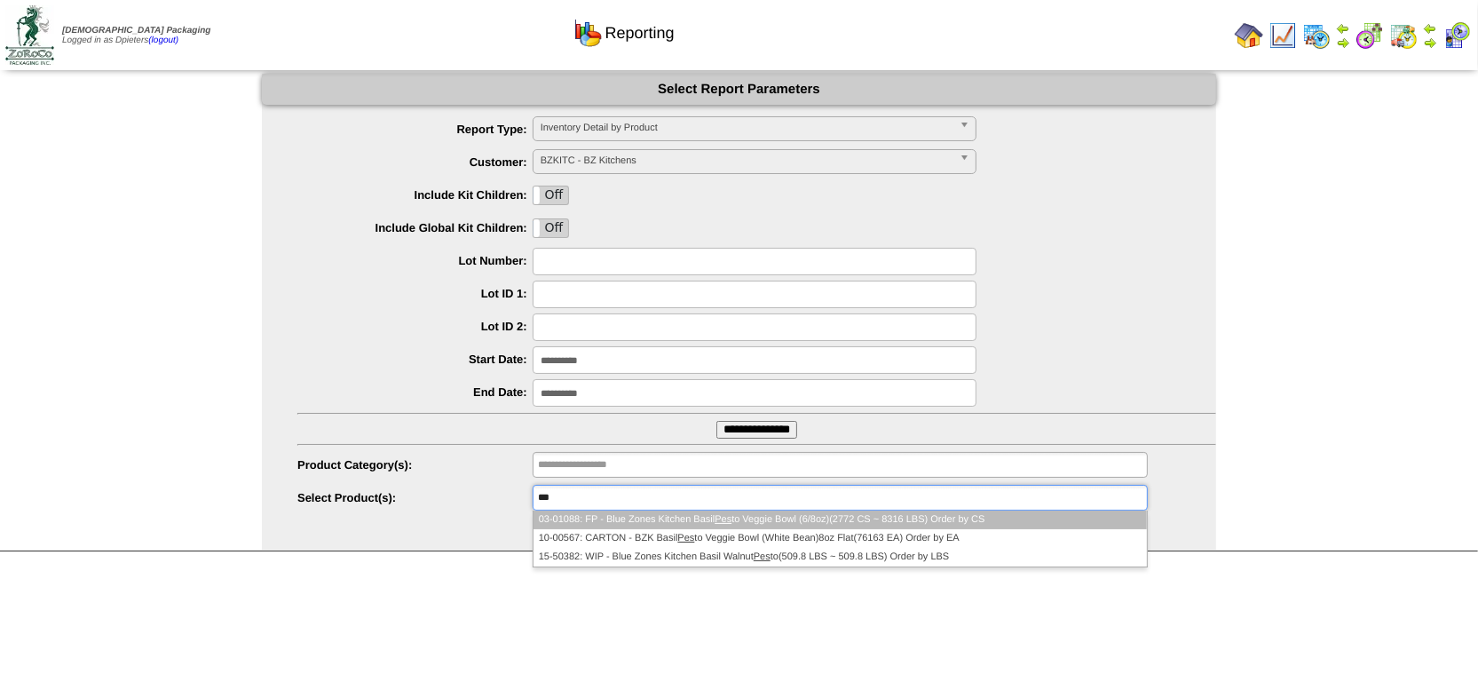
type input "***"
click at [641, 516] on li "03-01088: FP - Blue Zones Kitchen Basil Pes to Veggie Bowl (6/8oz)(2772 CS ~ 83…" at bounding box center [840, 519] width 613 height 19
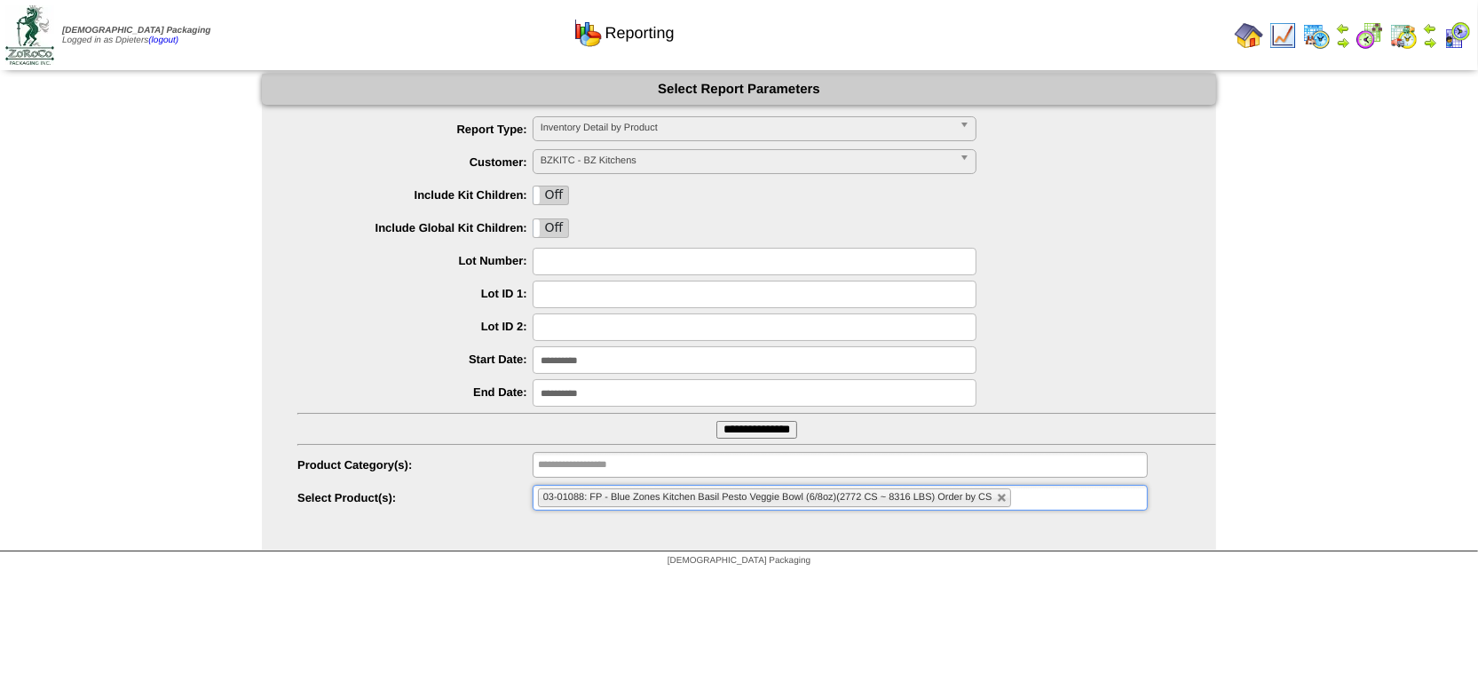
click at [756, 429] on input "**********" at bounding box center [756, 430] width 81 height 18
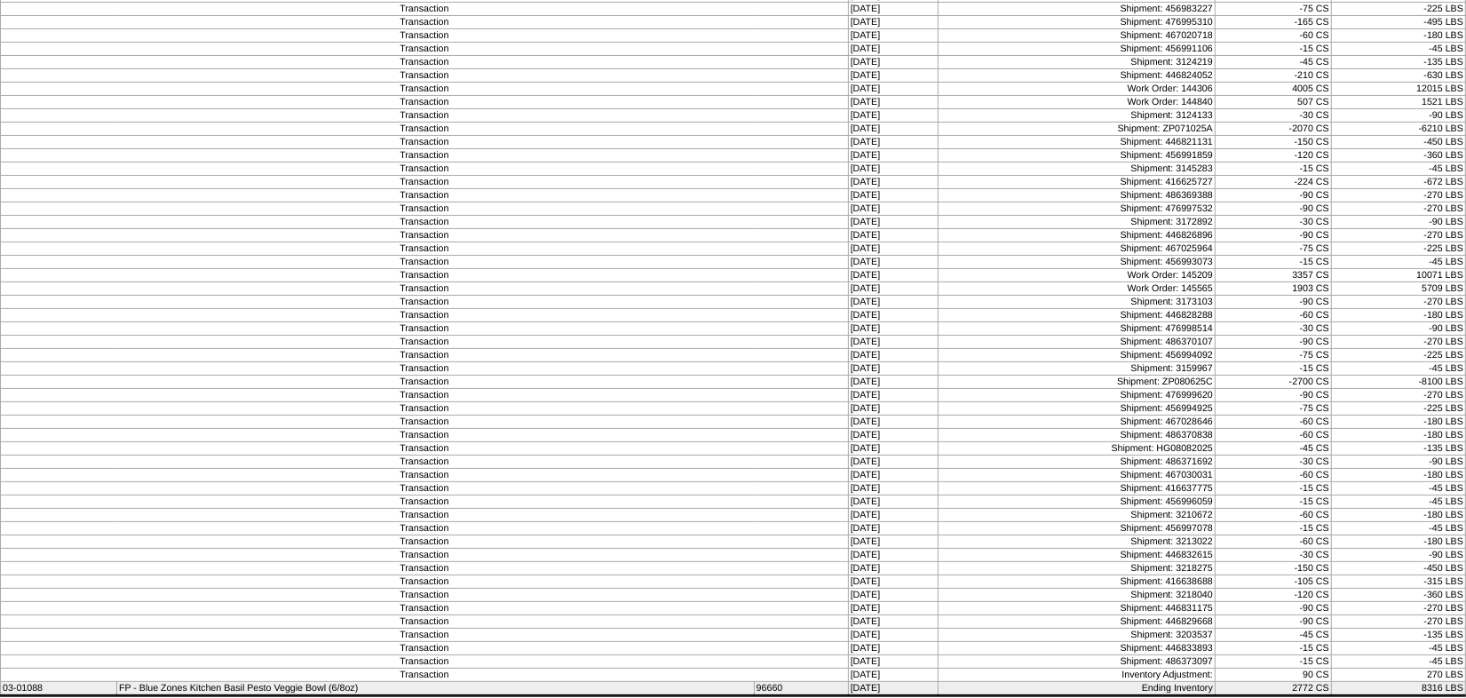
scroll to position [233, 0]
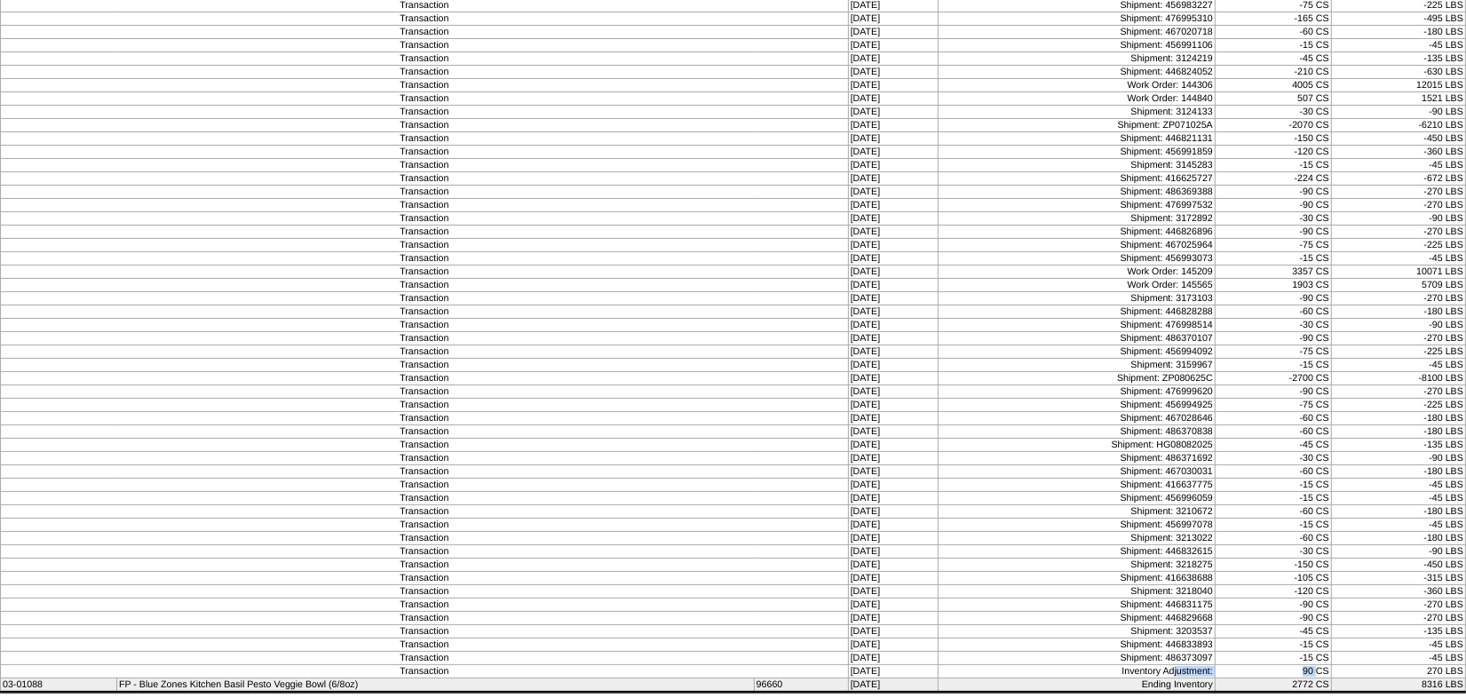
drag, startPoint x: 1178, startPoint y: 677, endPoint x: 1308, endPoint y: 669, distance: 129.9
click at [1308, 669] on tr "Transaction 09/02/25 Inventory Adjustment: 90 CS 270 LBS" at bounding box center [733, 671] width 1465 height 13
drag, startPoint x: 871, startPoint y: 241, endPoint x: 1362, endPoint y: 237, distance: 491.0
click at [1362, 239] on tr "Transaction 07/29/25 Shipment: 467025964 -75 CS -225 LBS" at bounding box center [733, 245] width 1465 height 13
click at [1341, 292] on td "-270 LBS" at bounding box center [1398, 298] width 134 height 13
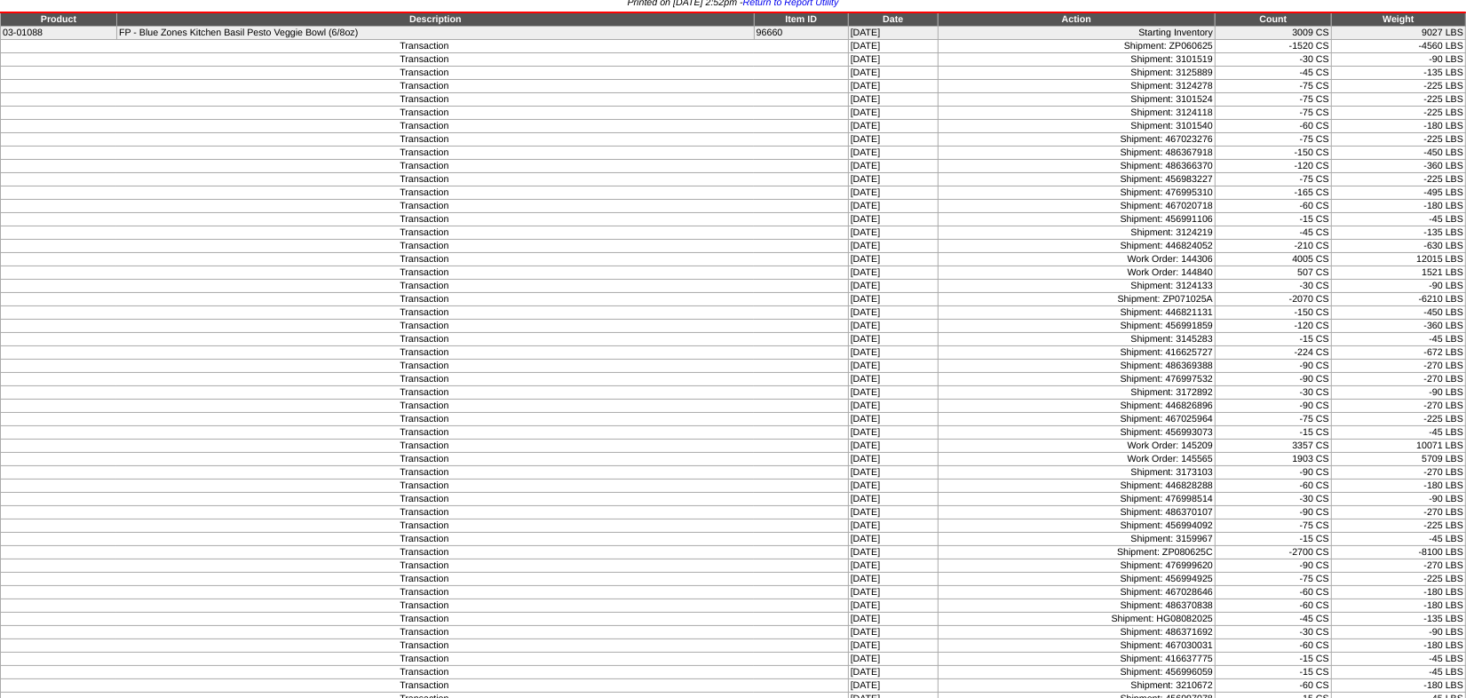
scroll to position [80, 0]
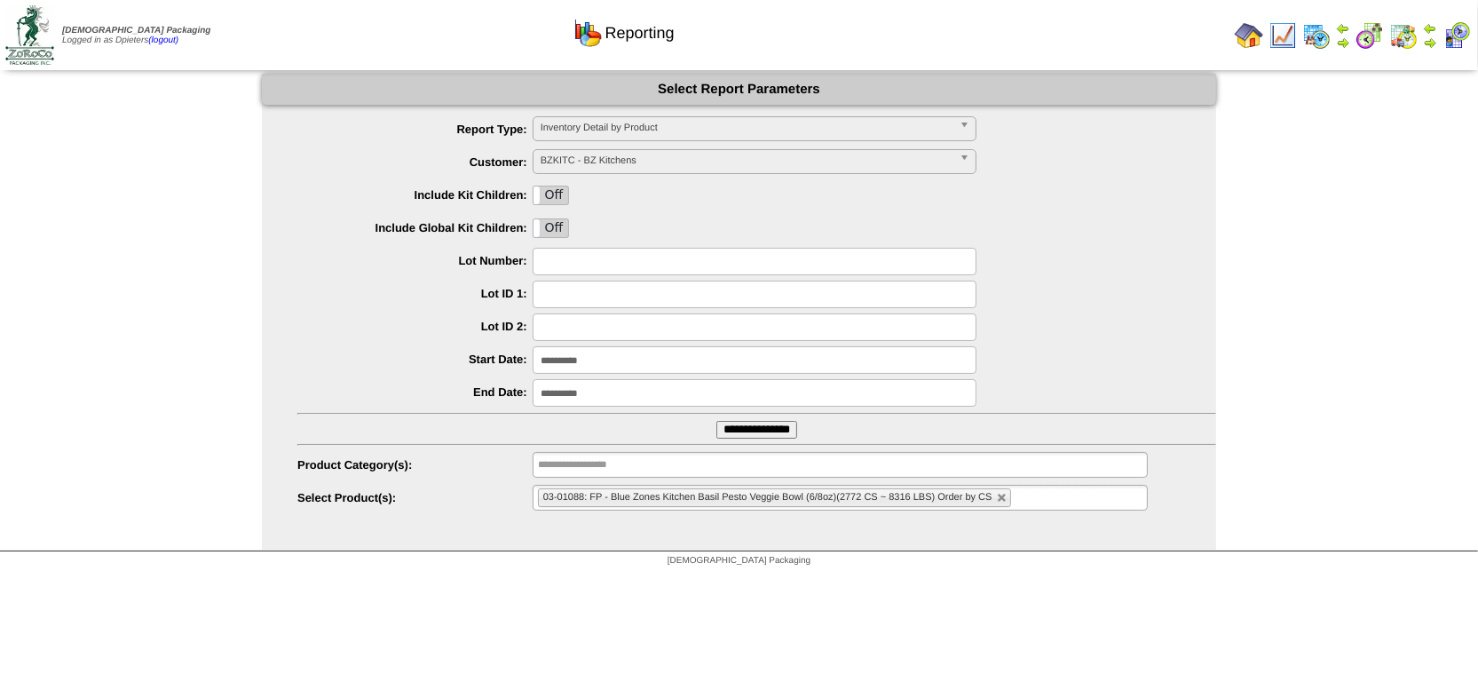
click at [1290, 31] on img at bounding box center [1283, 35] width 28 height 28
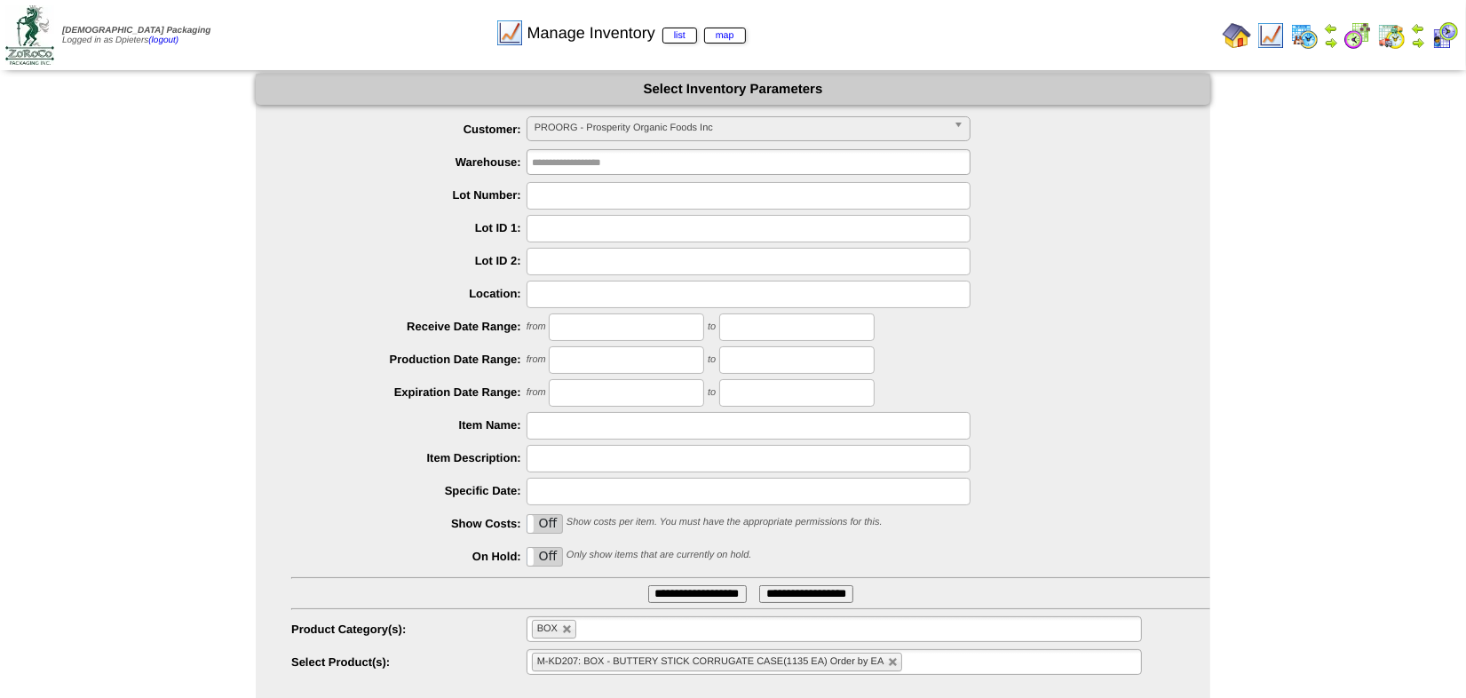
click at [621, 124] on span "PROORG - Prosperity Organic Foods Inc" at bounding box center [740, 127] width 412 height 21
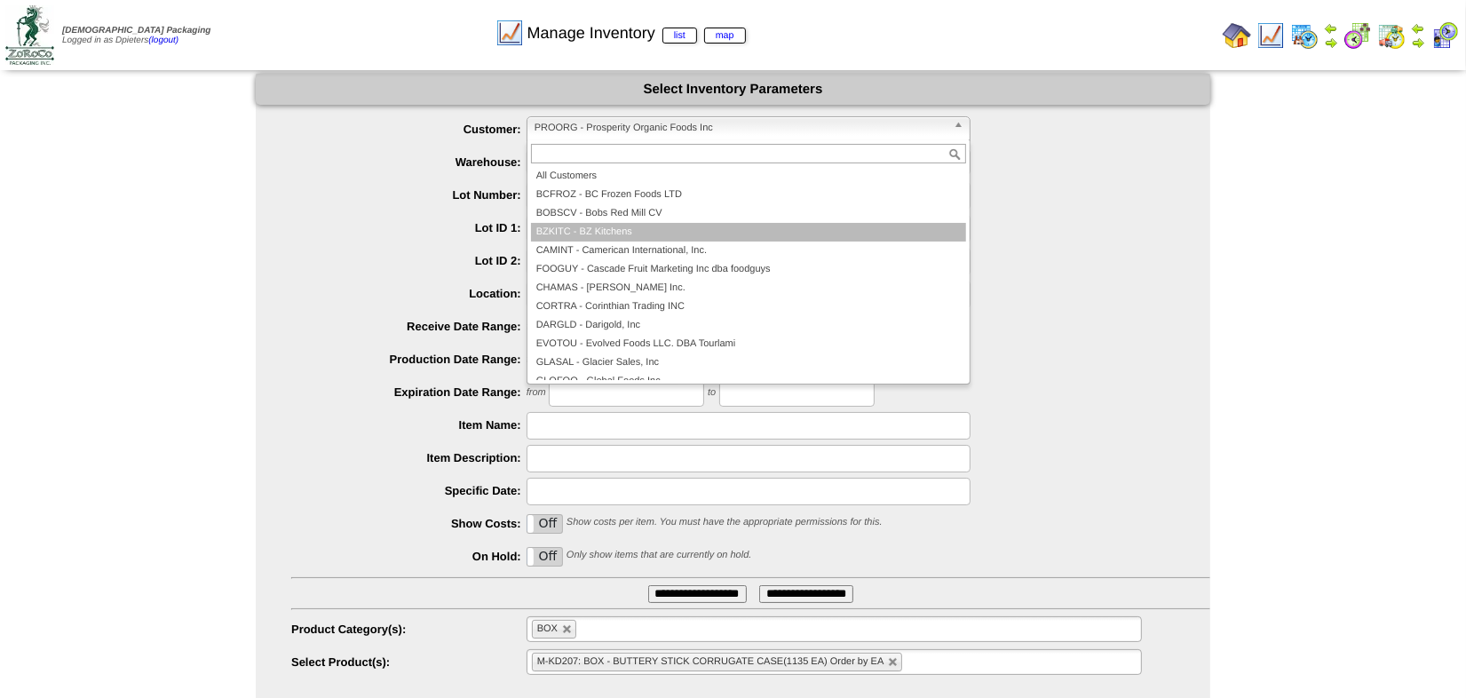
click at [642, 227] on li "BZKITC - BZ Kitchens" at bounding box center [748, 232] width 435 height 19
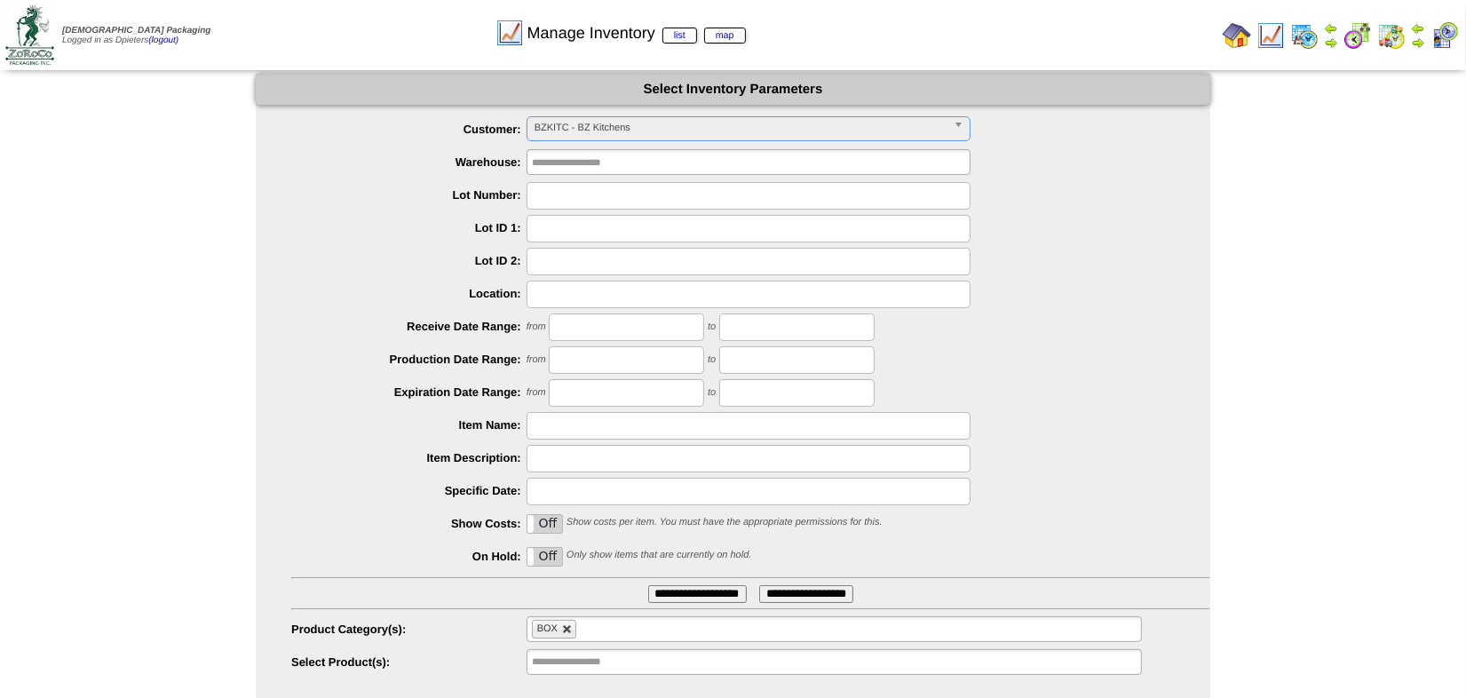
click at [566, 629] on link at bounding box center [567, 629] width 11 height 11
type input "**********"
click at [584, 665] on input "text" at bounding box center [589, 662] width 114 height 22
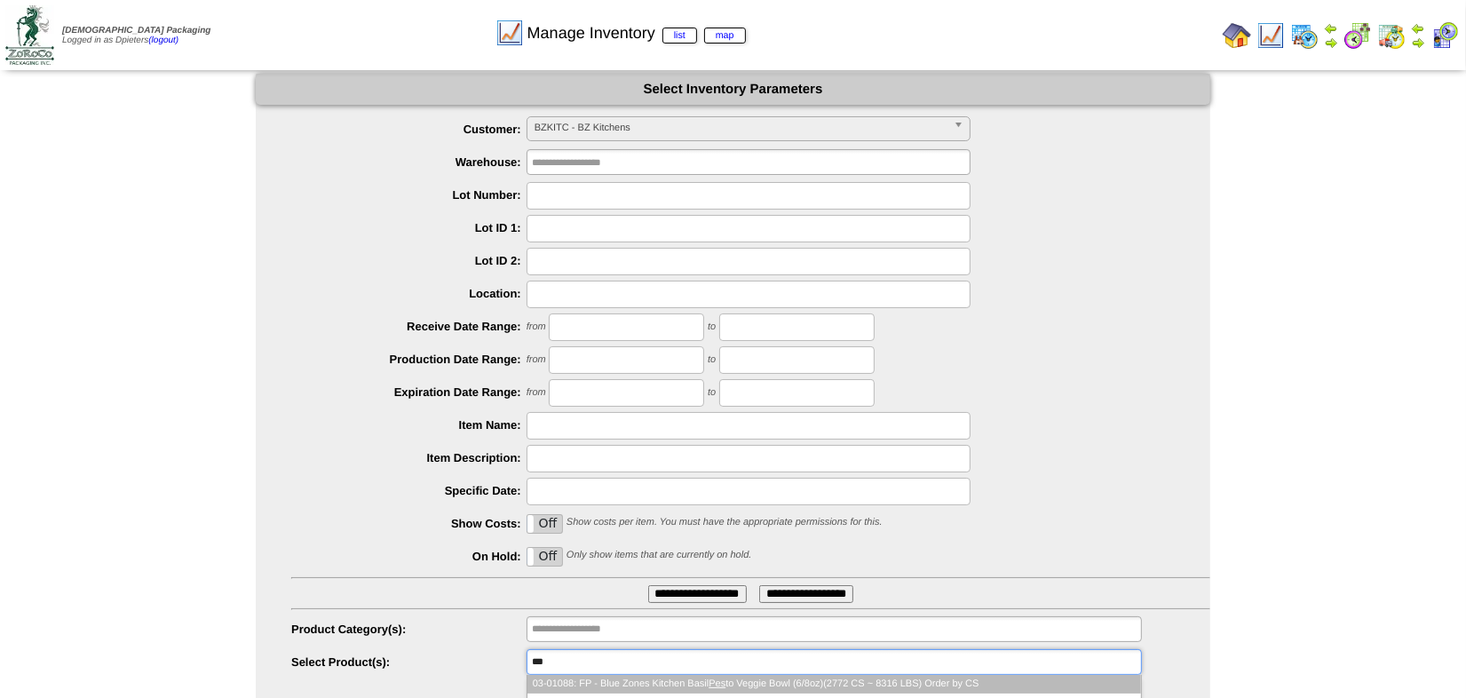
type input "***"
click at [748, 679] on li "03-01088: FP - Blue Zones Kitchen Basil Pes to Veggie Bowl (6/8oz)(2772 CS ~ 83…" at bounding box center [833, 684] width 613 height 19
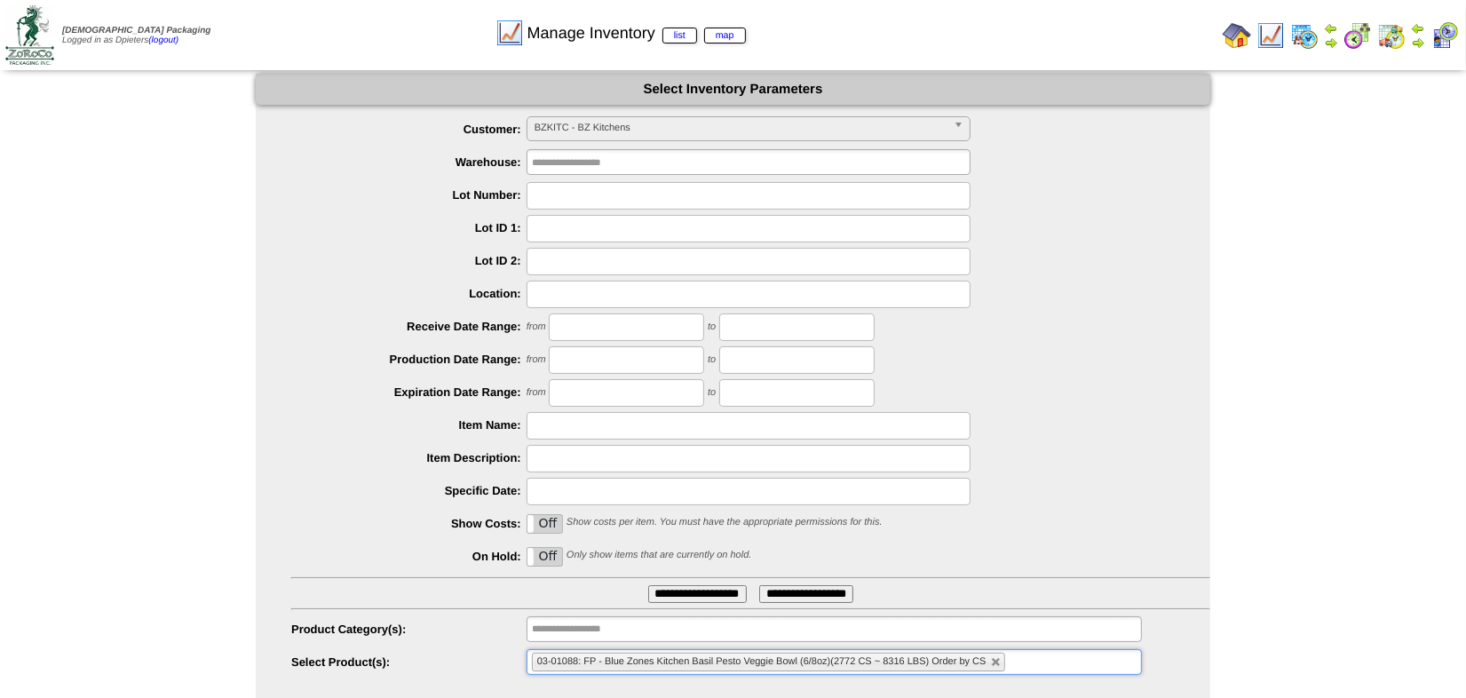
click at [667, 594] on input "**********" at bounding box center [697, 594] width 99 height 18
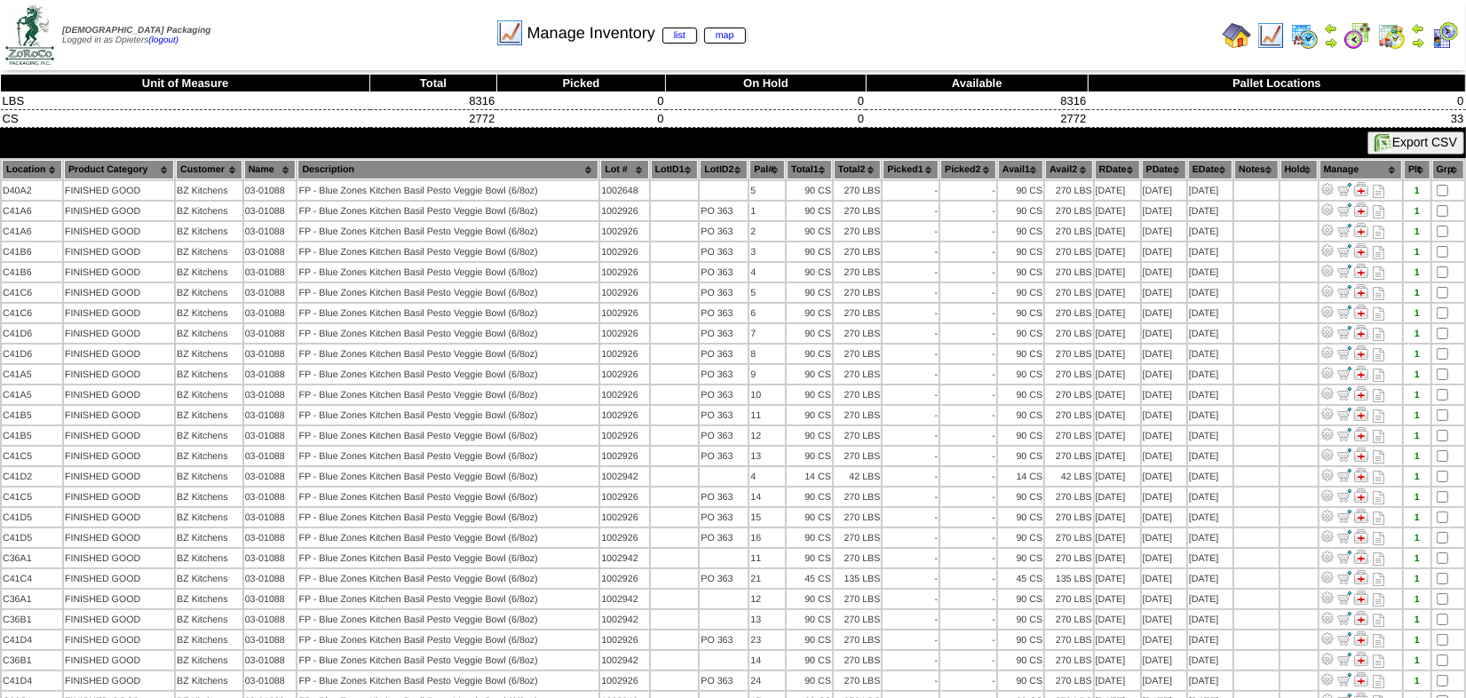
click at [1297, 161] on th "Hold" at bounding box center [1298, 170] width 37 height 20
click at [1194, 164] on th "EDate" at bounding box center [1210, 170] width 44 height 20
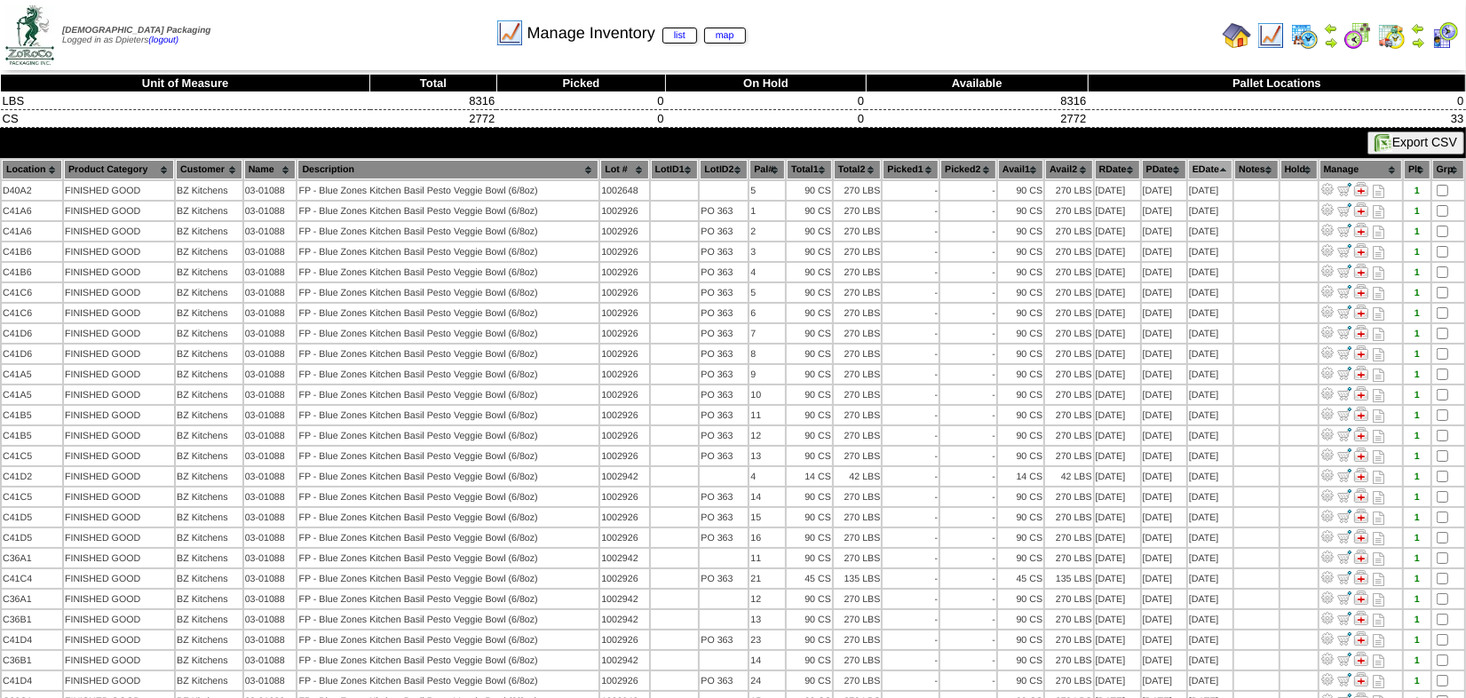
click at [1007, 162] on th "Avail1" at bounding box center [1020, 170] width 45 height 20
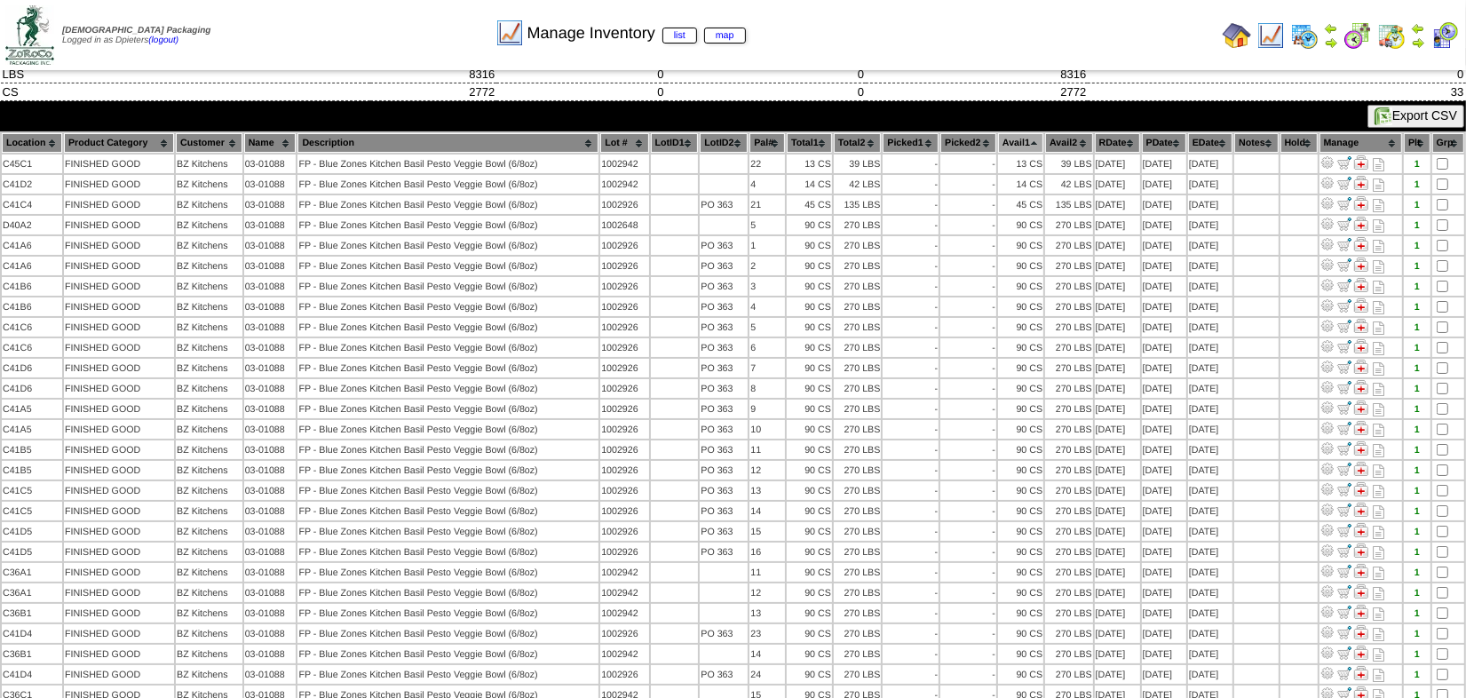
scroll to position [80, 0]
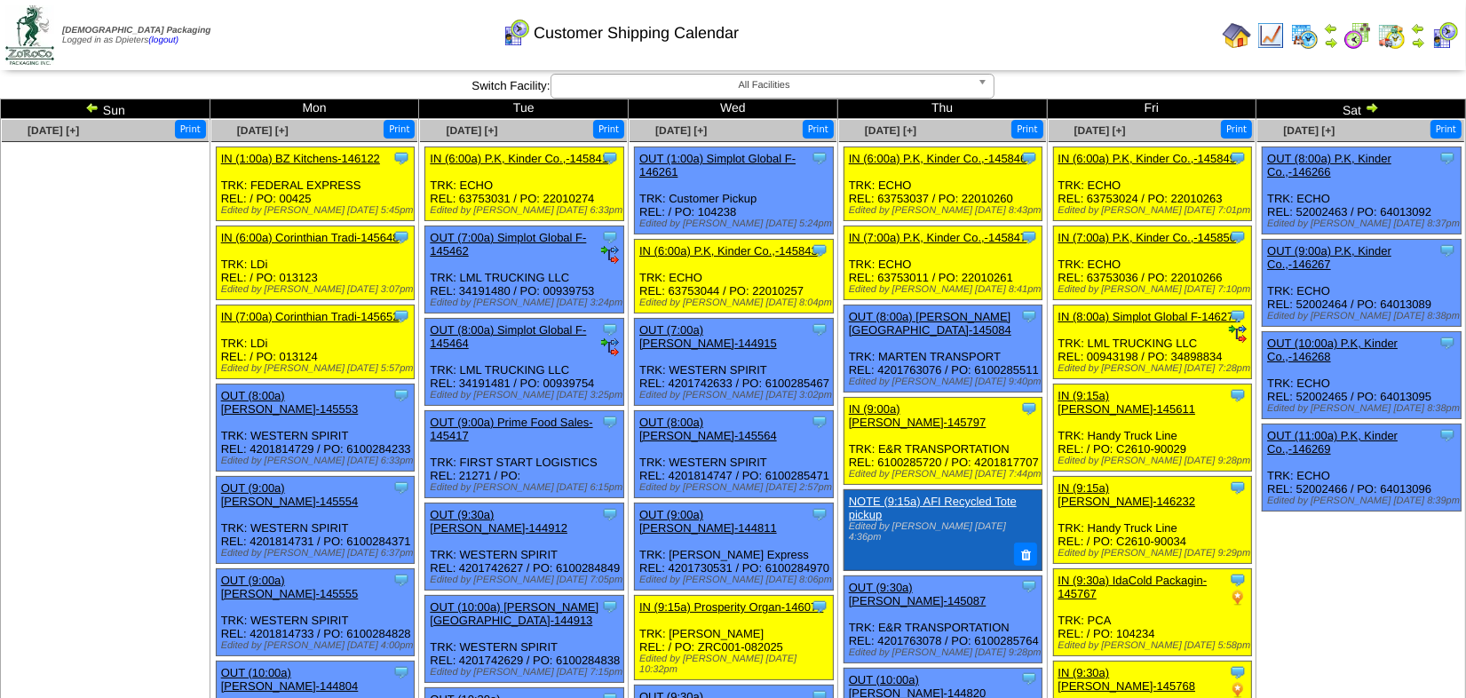
click at [1239, 36] on img at bounding box center [1236, 35] width 28 height 28
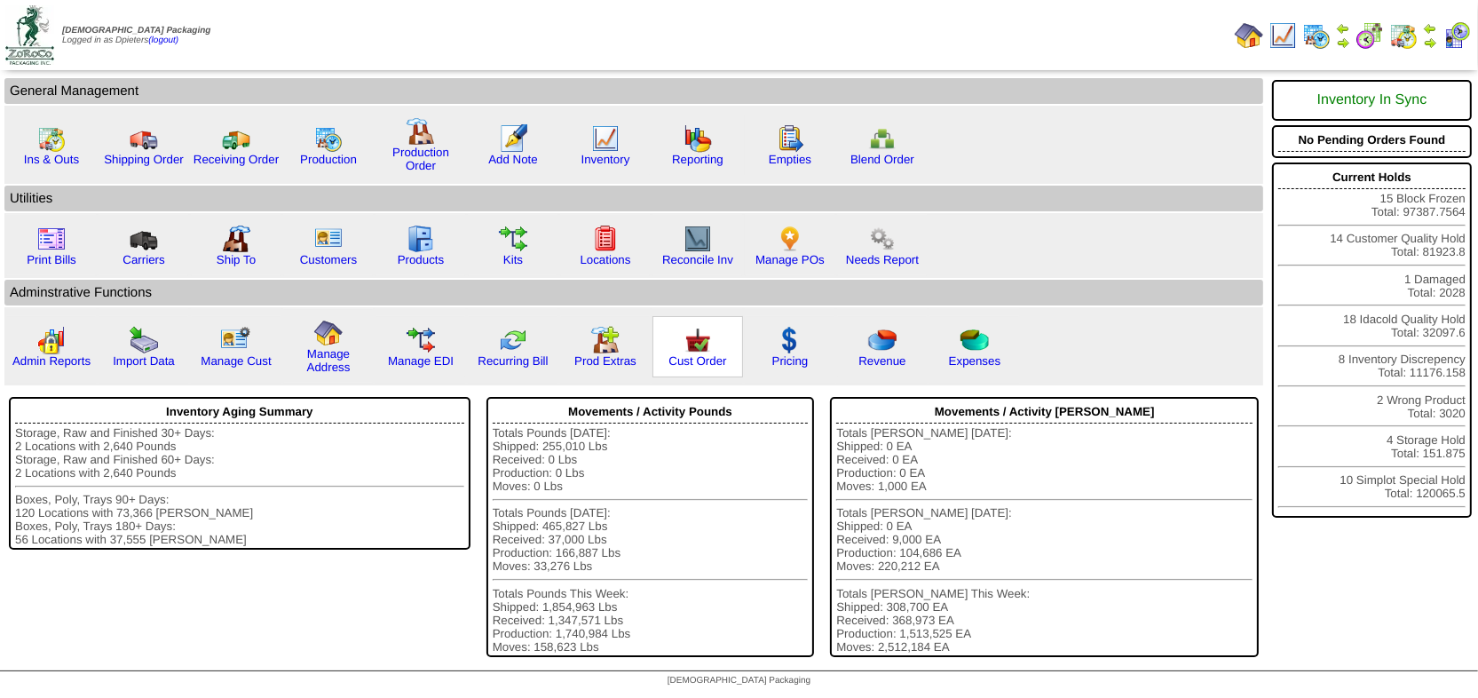
click at [695, 346] on img at bounding box center [698, 340] width 28 height 28
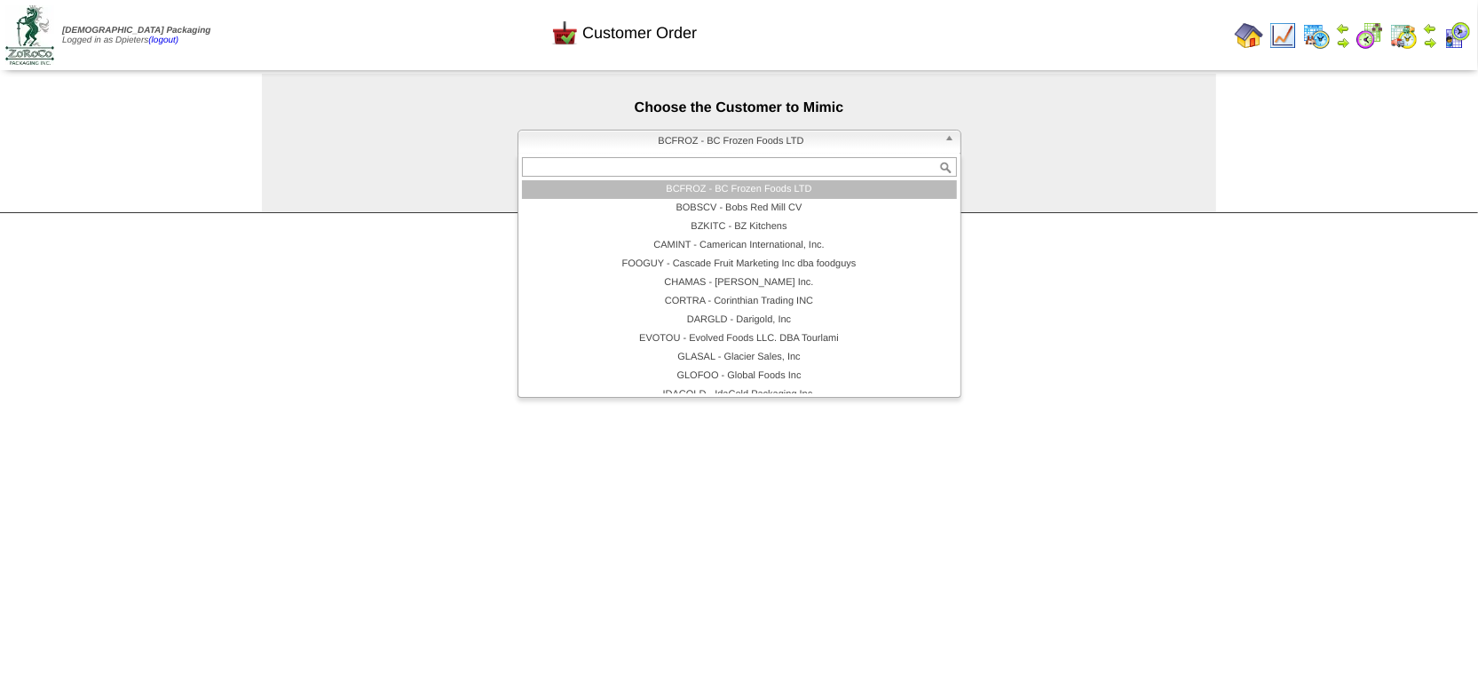
click at [675, 146] on span "BCFROZ - BC Frozen Foods LTD" at bounding box center [732, 141] width 412 height 21
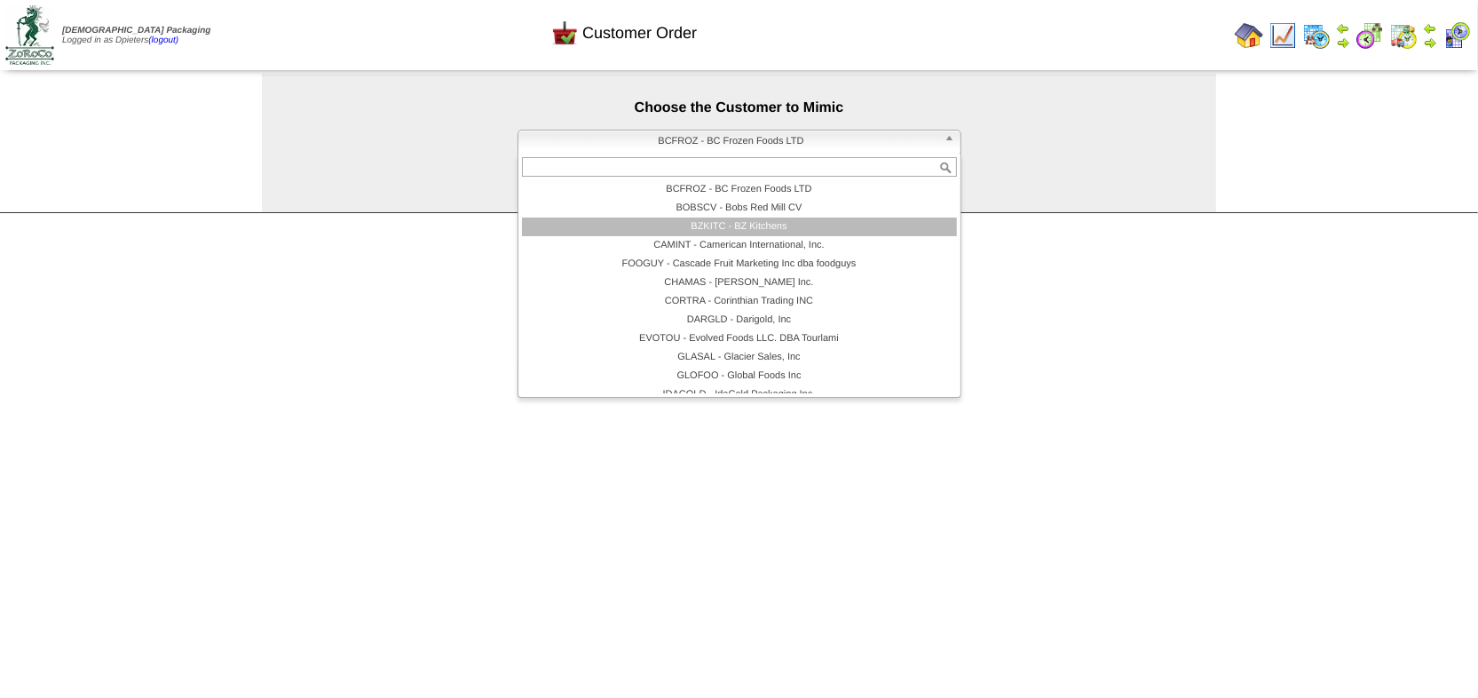
click at [665, 226] on li "BZKITC - BZ Kitchens" at bounding box center [739, 227] width 435 height 19
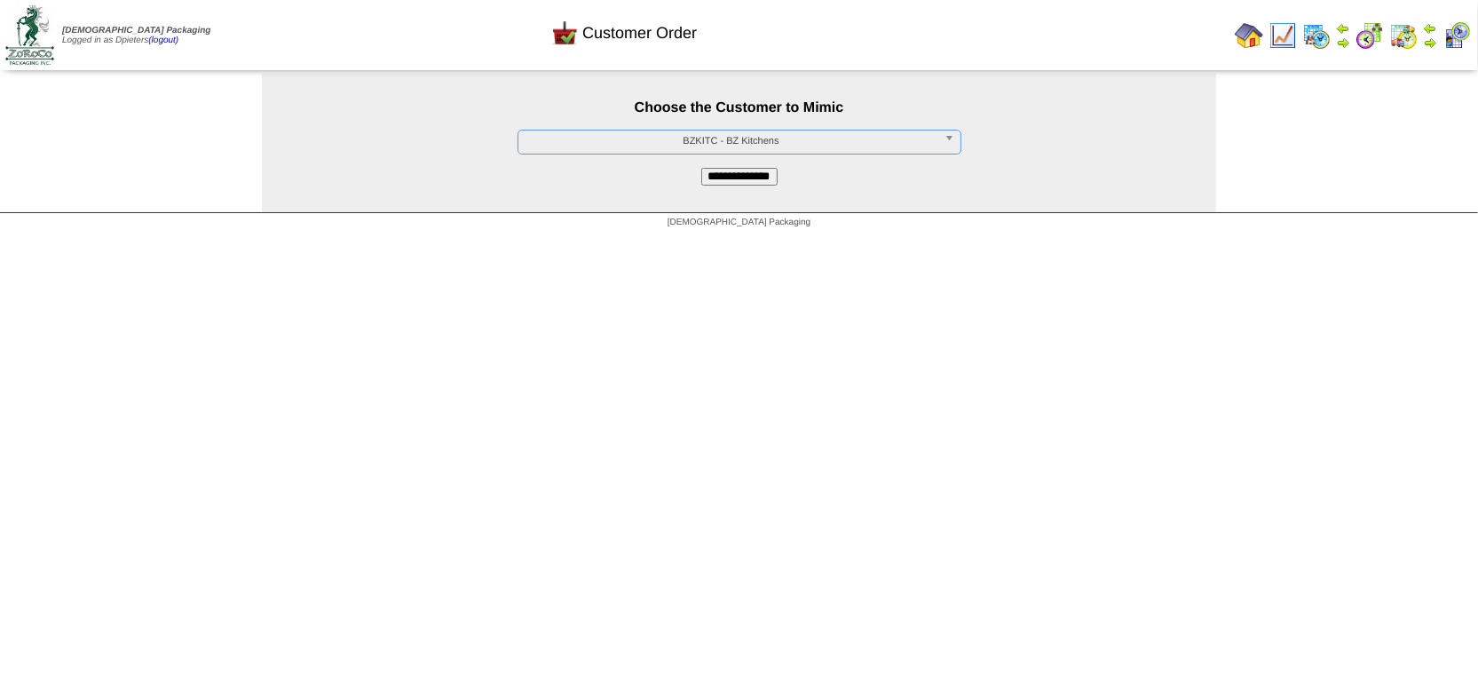
click at [716, 181] on input "**********" at bounding box center [739, 177] width 76 height 18
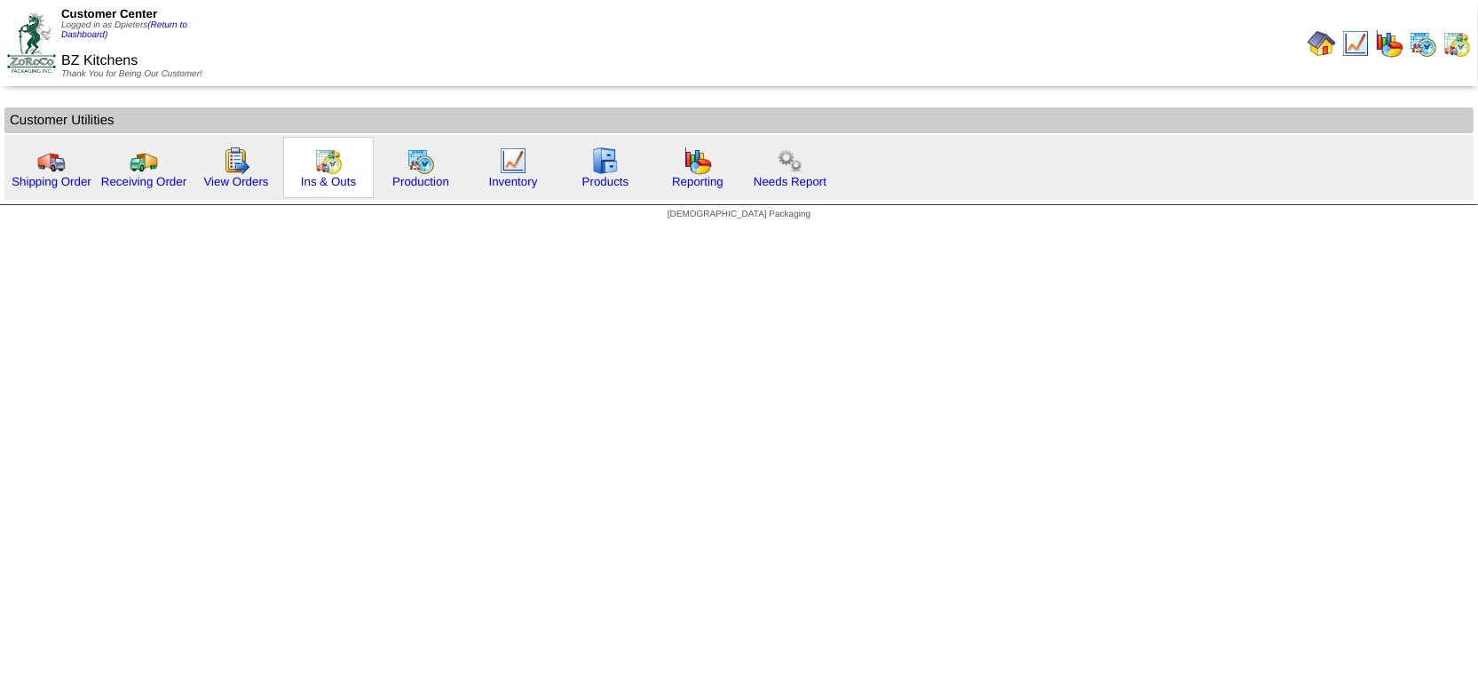
click at [328, 159] on img at bounding box center [328, 160] width 28 height 28
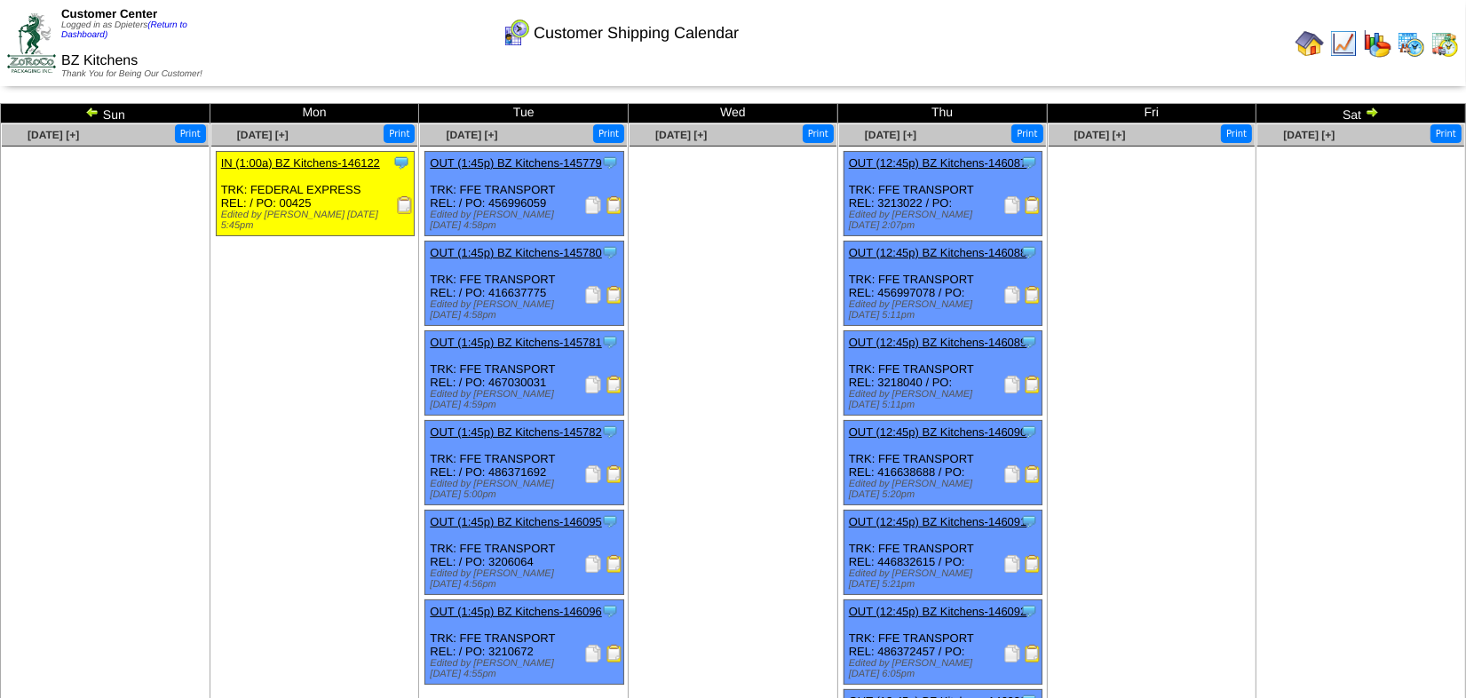
click at [85, 109] on img at bounding box center [92, 112] width 14 height 14
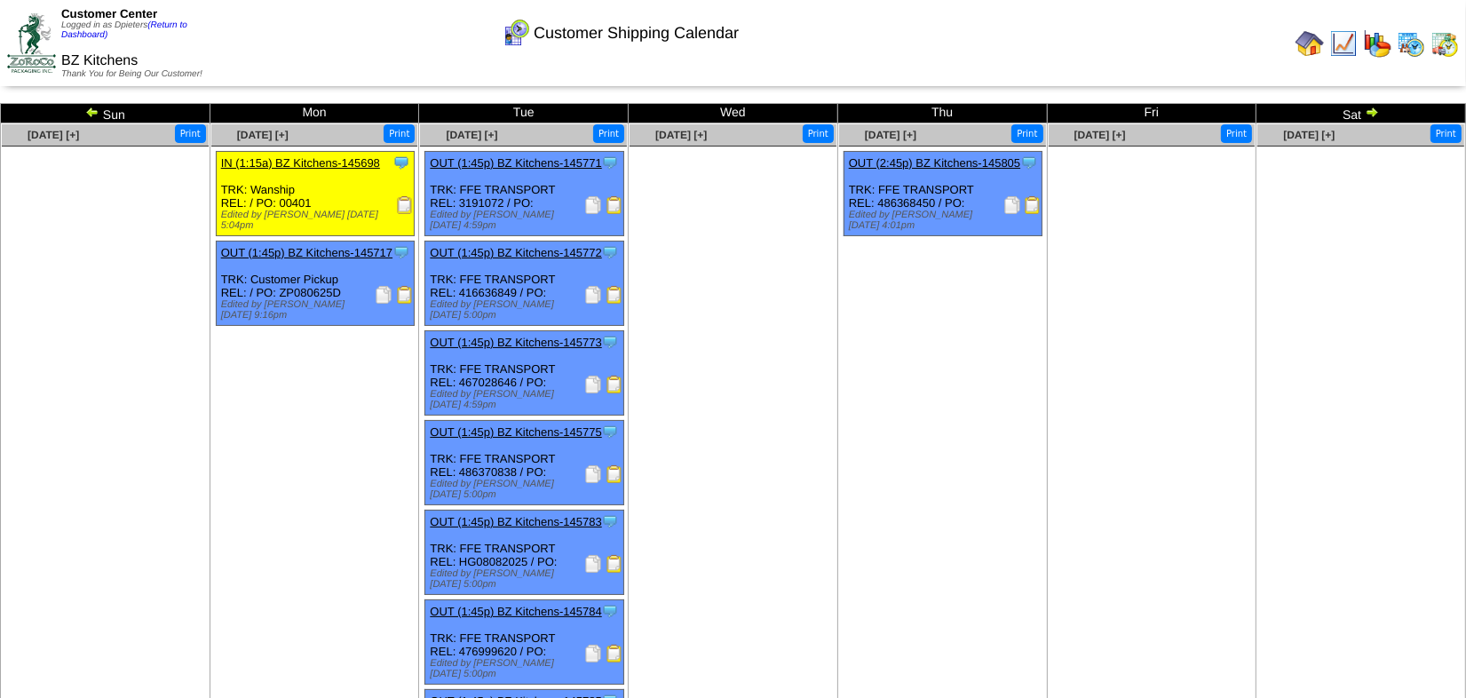
click at [1371, 115] on img at bounding box center [1372, 112] width 14 height 14
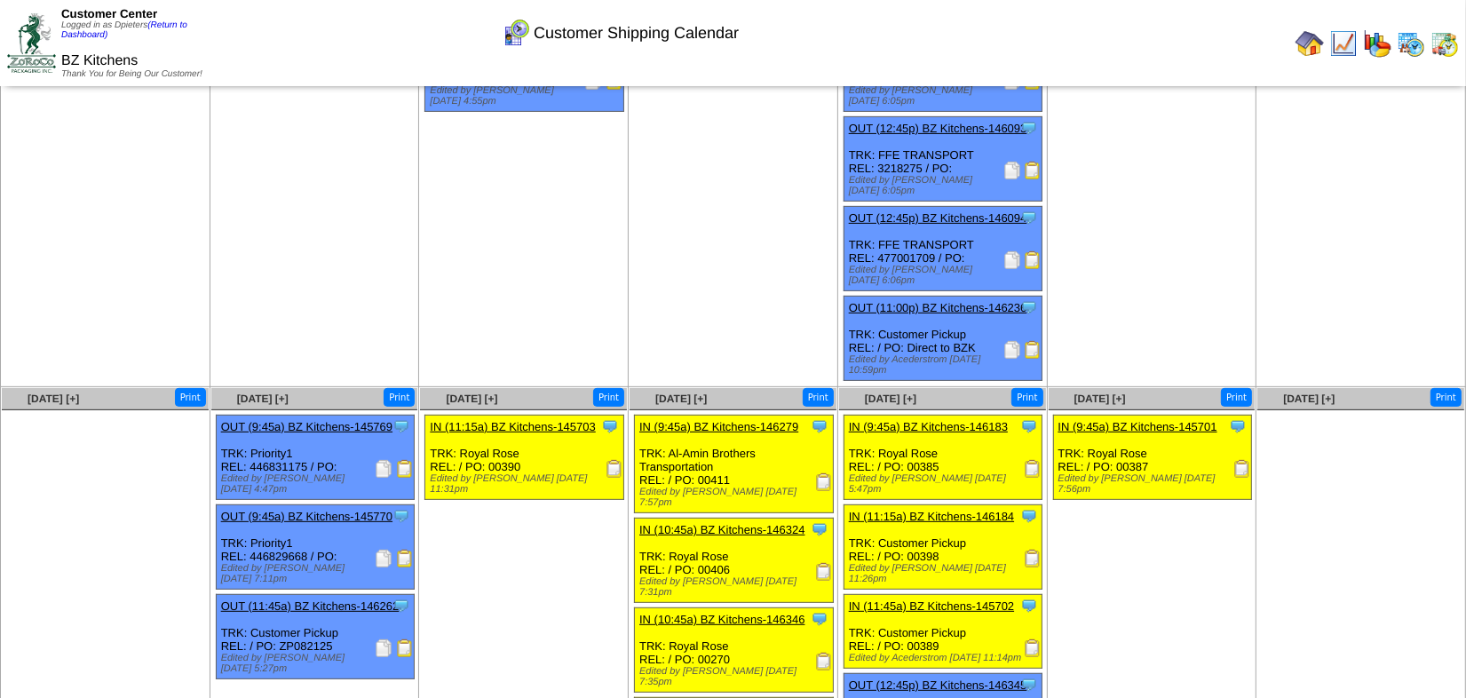
scroll to position [574, 0]
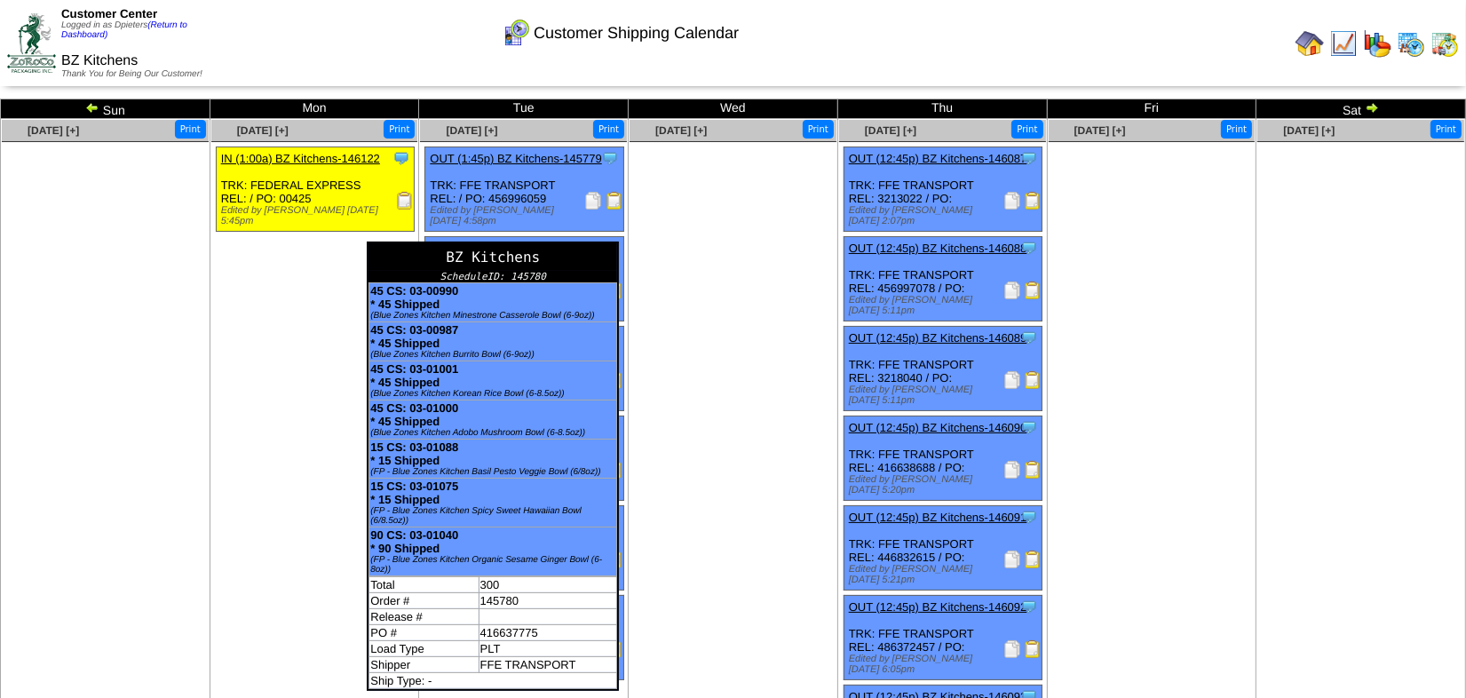
scroll to position [0, 0]
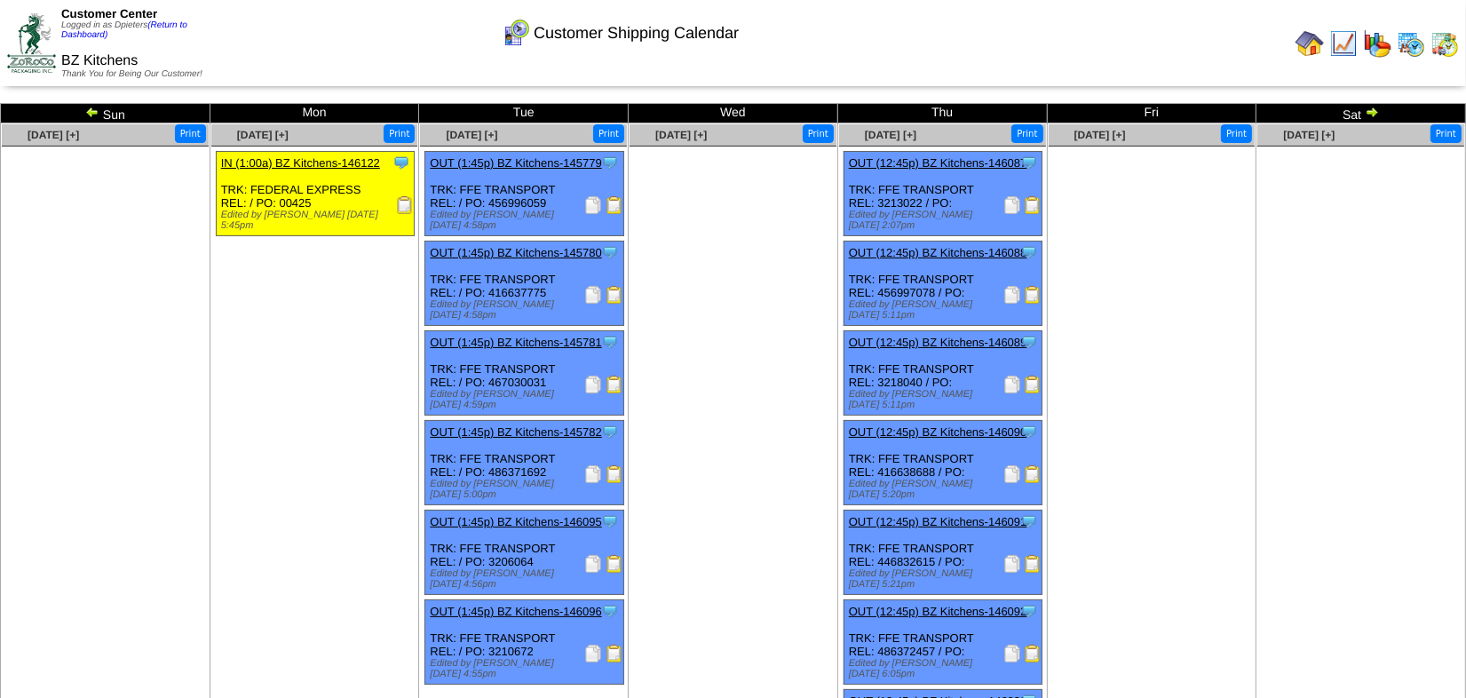
click at [93, 109] on img at bounding box center [92, 112] width 14 height 14
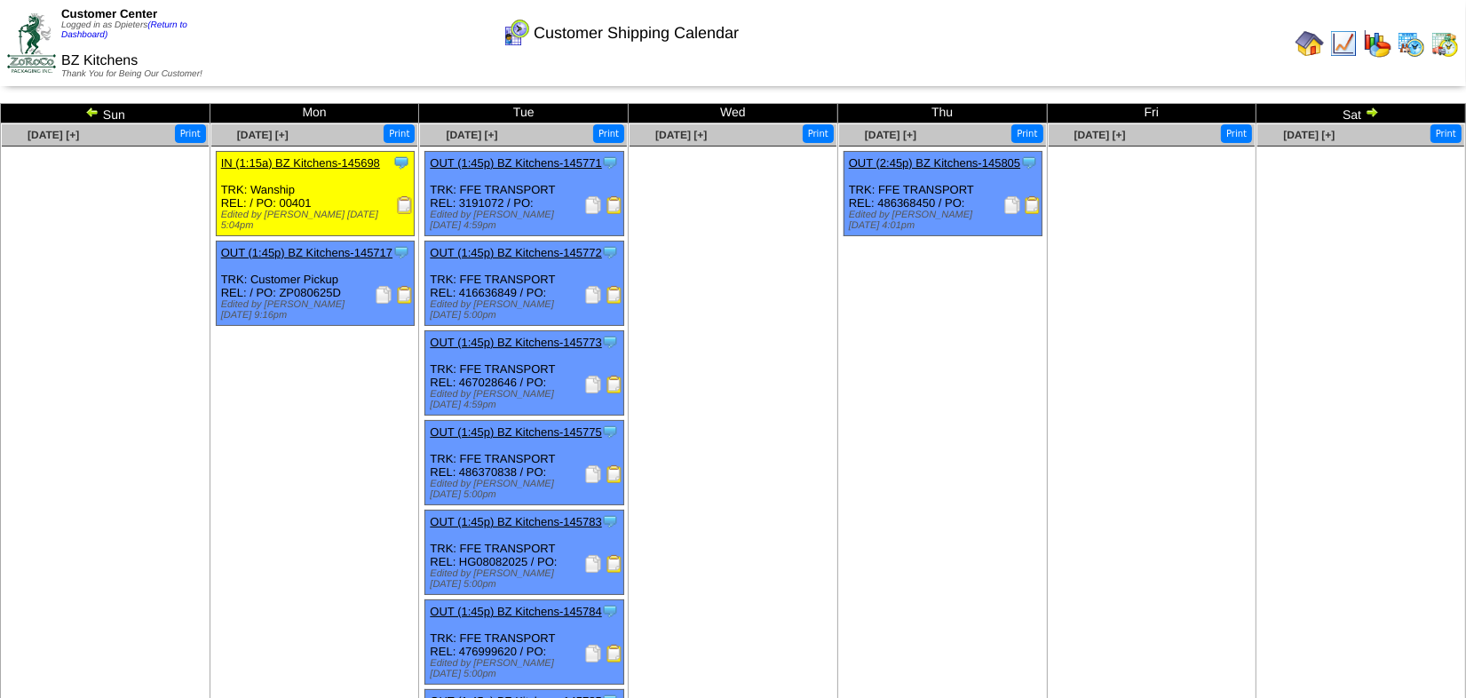
click at [280, 463] on td "Aug 11 [+] Print Clone Item IN (1:15a) BZ Kitchens-145698 BZ Kitchens ScheduleI…" at bounding box center [315, 451] width 210 height 657
click at [90, 115] on img at bounding box center [92, 112] width 14 height 14
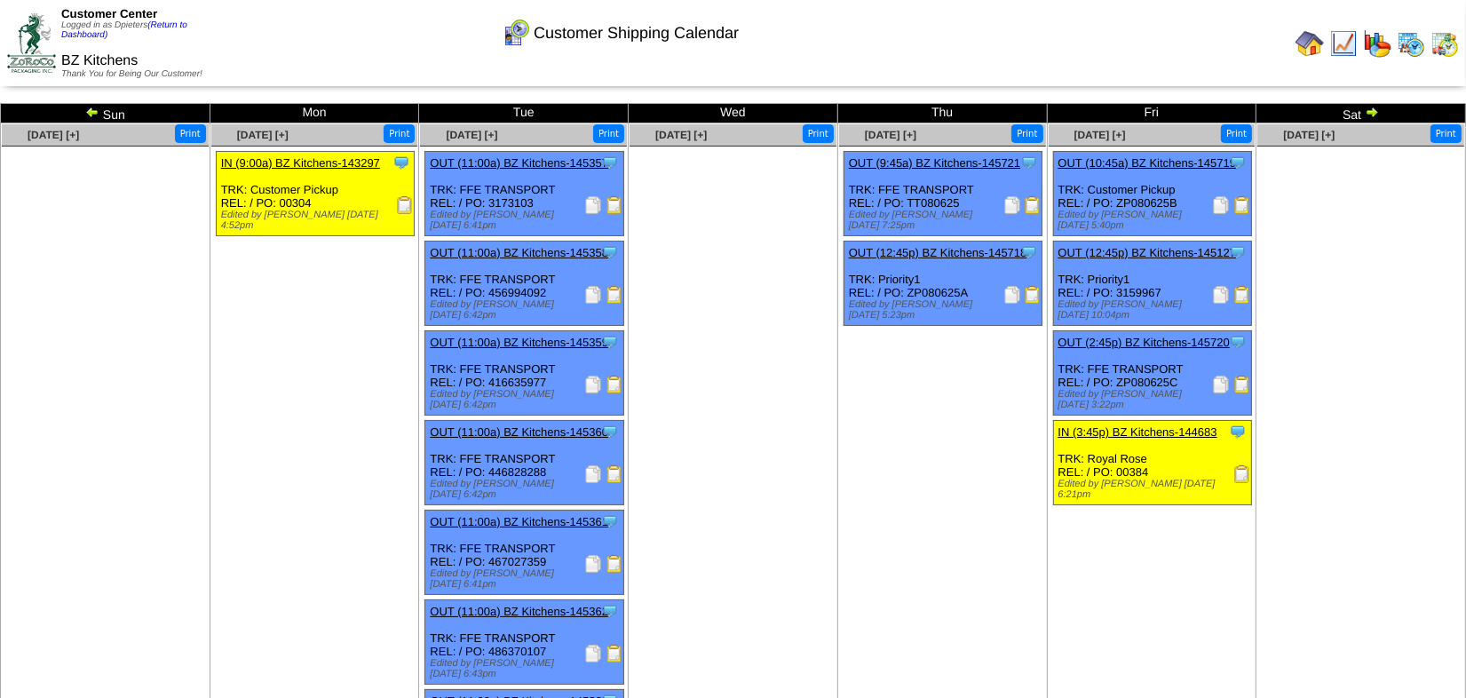
click at [313, 343] on ul "Clone Item IN (9:00a) BZ Kitchens-143297 BZ Kitchens ScheduleID: 143297 504000 …" at bounding box center [314, 284] width 207 height 266
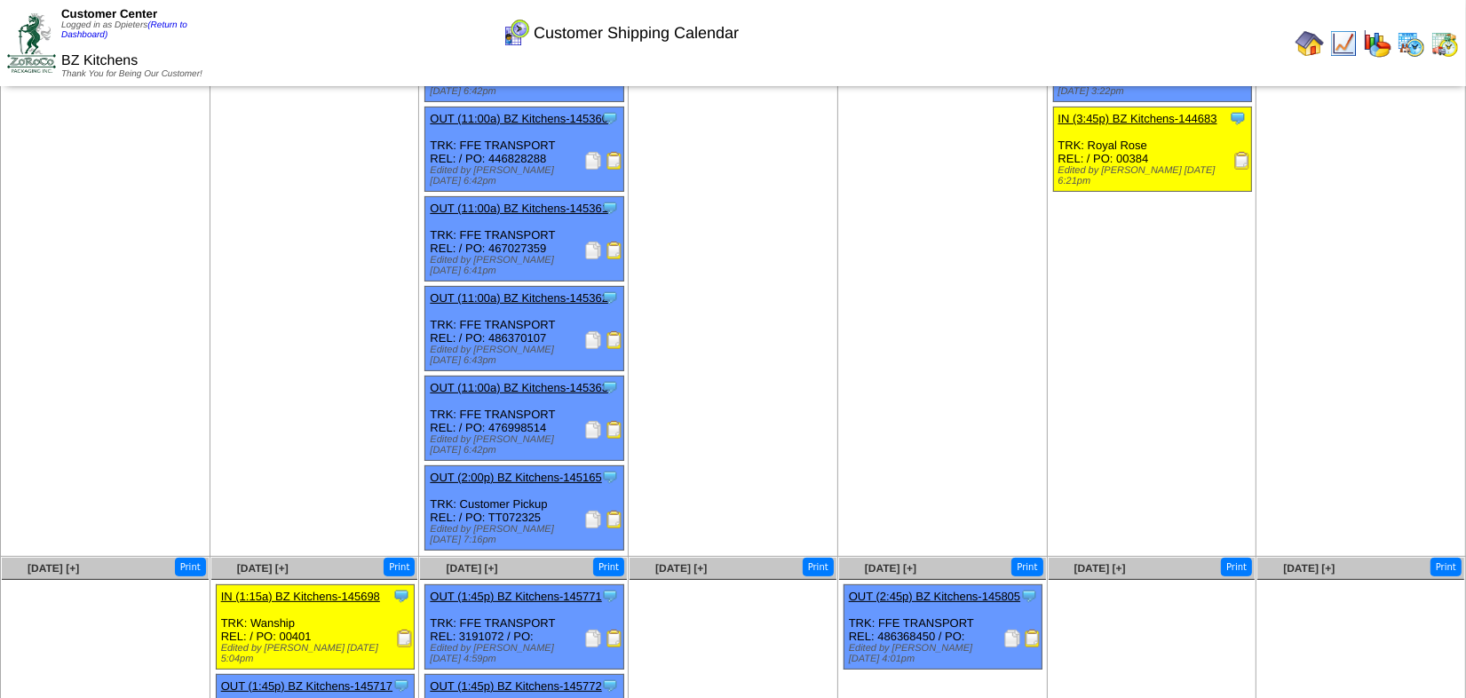
scroll to position [322, 0]
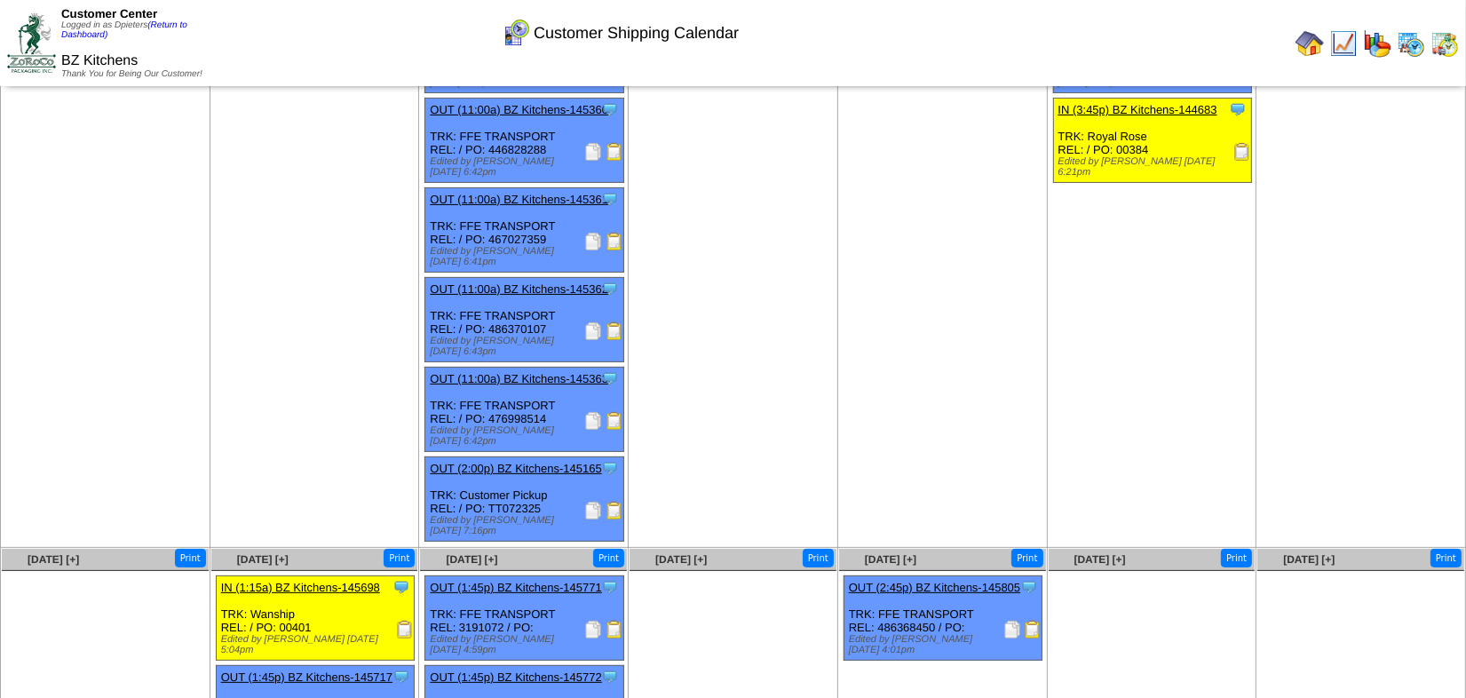
click at [1355, 234] on td "Aug 09 [+] Print" at bounding box center [1361, 174] width 210 height 747
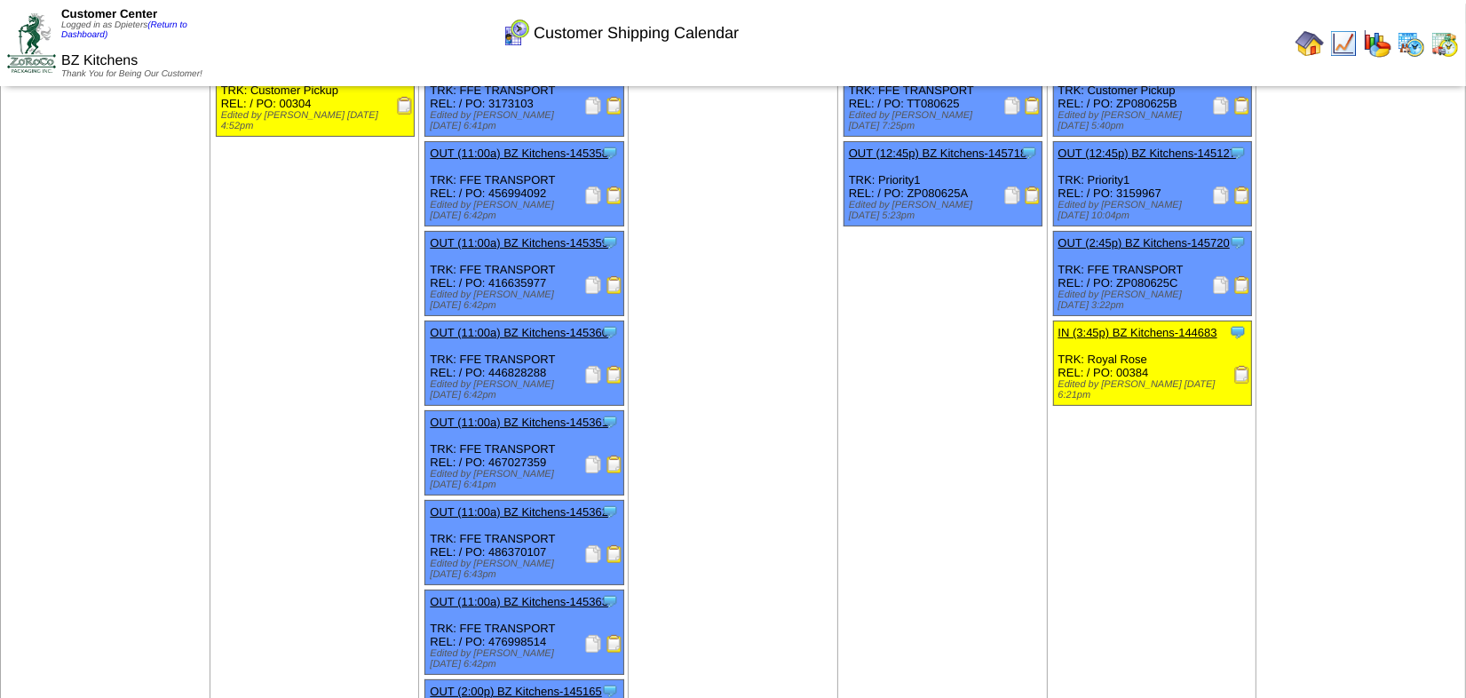
scroll to position [0, 0]
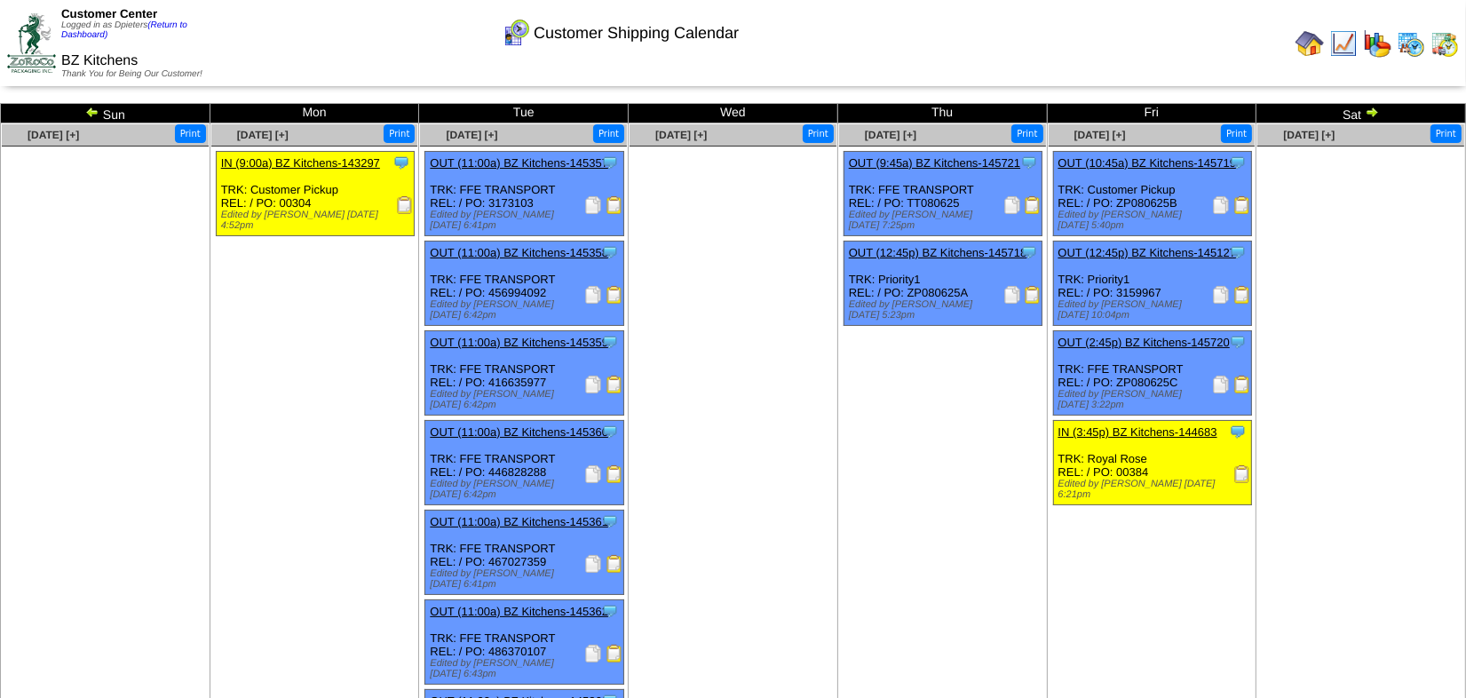
click at [1368, 117] on img at bounding box center [1372, 112] width 14 height 14
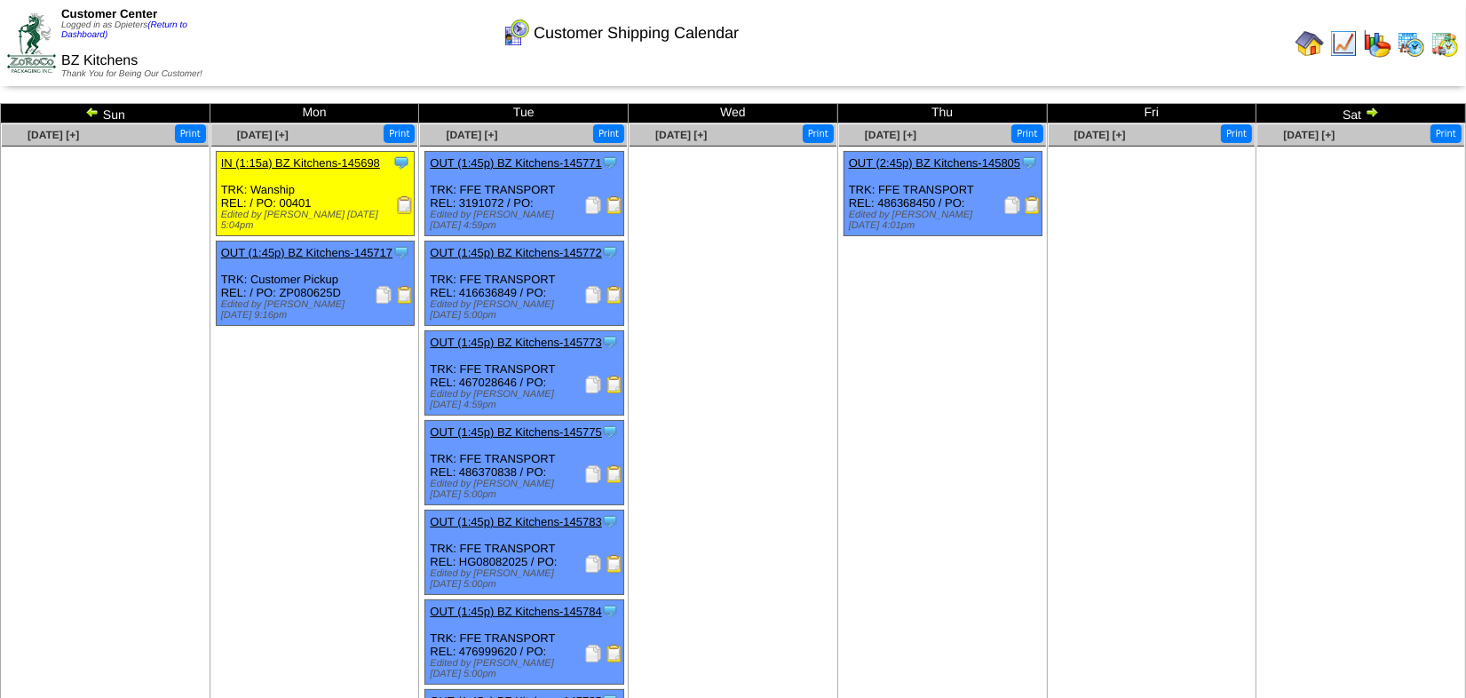
click at [1374, 110] on img at bounding box center [1372, 112] width 14 height 14
